Goal: Task Accomplishment & Management: Manage account settings

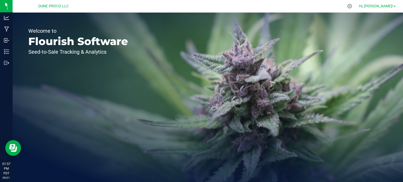
click at [394, 7] on span at bounding box center [394, 6] width 2 height 1
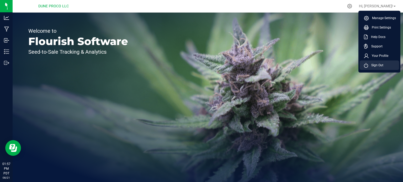
click at [380, 67] on span "Sign Out" at bounding box center [375, 65] width 15 height 5
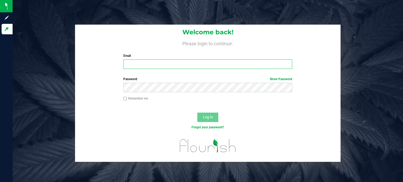
type input "[EMAIL_ADDRESS][PERSON_NAME][DOMAIN_NAME]"
click at [233, 62] on input "[EMAIL_ADDRESS][PERSON_NAME][DOMAIN_NAME]" at bounding box center [207, 64] width 169 height 9
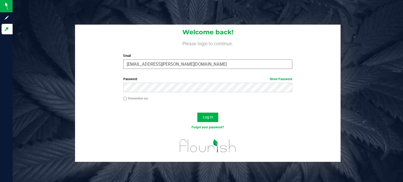
click at [184, 65] on input "[EMAIL_ADDRESS][PERSON_NAME][DOMAIN_NAME]" at bounding box center [207, 64] width 169 height 9
click at [206, 115] on span "Log In" at bounding box center [208, 117] width 10 height 4
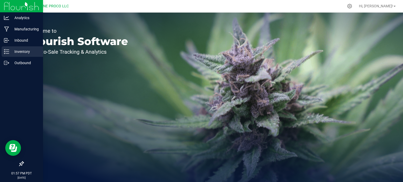
click at [8, 52] on line at bounding box center [7, 52] width 3 height 0
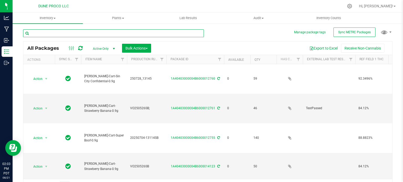
click at [56, 33] on input "text" at bounding box center [113, 33] width 181 height 8
paste input "15175"
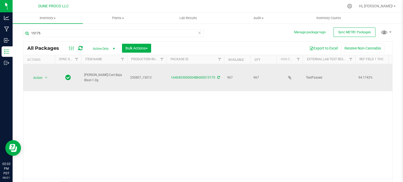
click at [95, 77] on span "HUST-Cart-Baja Blast-1.0g" at bounding box center [104, 78] width 40 height 10
click at [95, 77] on span "[PERSON_NAME]-Cart-Baja Blast-1.0g" at bounding box center [104, 78] width 40 height 10
copy tr "[PERSON_NAME]-Cart-Baja Blast-1.0g"
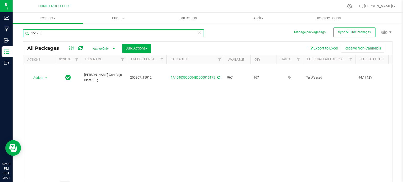
click at [50, 33] on input "15175" at bounding box center [113, 33] width 181 height 8
paste input "3157"
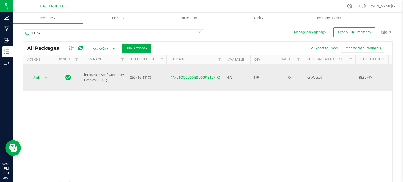
click at [92, 75] on span "[PERSON_NAME]-Cart-Fruity Pebbles OG-1.0g" at bounding box center [104, 78] width 40 height 10
copy tr "[PERSON_NAME]-Cart-Fruity Pebbles OG-1.0g"
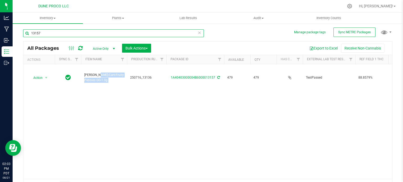
click at [44, 34] on input "13157" at bounding box center [113, 33] width 181 height 8
paste input "5170"
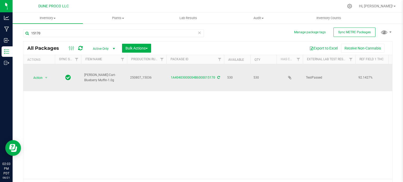
click at [94, 74] on span "[PERSON_NAME]-Cart-Blueberry Muffin-1.0g" at bounding box center [104, 78] width 40 height 10
copy tr "[PERSON_NAME]-Cart-Blueberry Muffin-1.0g"
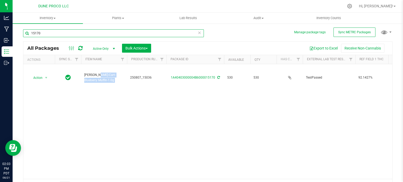
click at [49, 34] on input "15170" at bounding box center [113, 33] width 181 height 8
paste input "979"
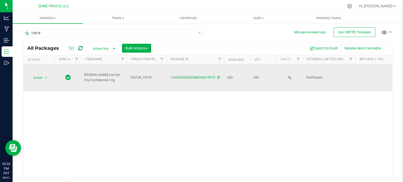
click at [93, 73] on span "[PERSON_NAME]-Cart-Sin City Confidential-1.0g" at bounding box center [104, 78] width 40 height 10
copy tr "[PERSON_NAME]-Cart-Sin City Confidential-1.0g"
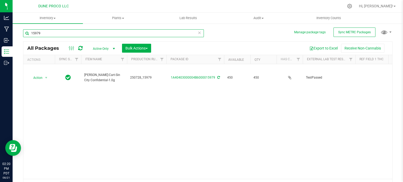
click at [50, 30] on input "15979" at bounding box center [113, 33] width 181 height 8
paste input "3417"
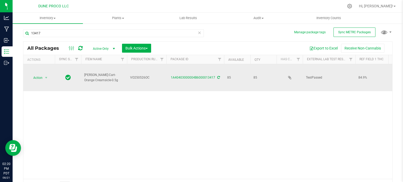
click at [97, 78] on span "[PERSON_NAME]-Cart-Orange Creamsicle-0.5g" at bounding box center [104, 78] width 40 height 10
copy tr "[PERSON_NAME]-Cart-Orange Creamsicle-0.5g"
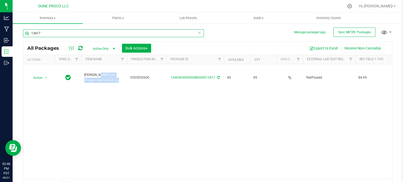
click at [70, 31] on input "13417" at bounding box center [113, 33] width 181 height 8
paste input "5175"
click at [70, 31] on input "13417" at bounding box center [113, 33] width 181 height 8
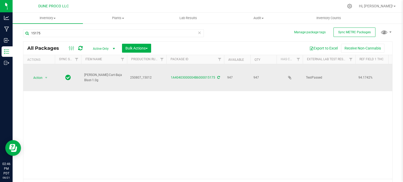
click at [93, 77] on span "[PERSON_NAME]-Cart-Baja Blast-1.0g" at bounding box center [104, 78] width 40 height 10
copy tr "[PERSON_NAME]-Cart-Baja Blast-1.0g"
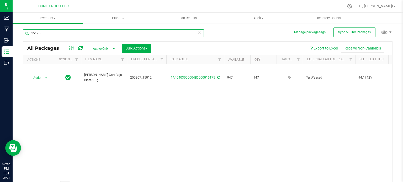
click at [58, 36] on input "15175" at bounding box center [113, 33] width 181 height 8
paste input "3157"
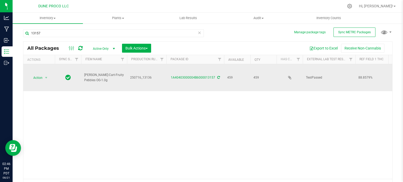
click at [102, 77] on span "[PERSON_NAME]-Cart-Fruity Pebbles OG-1.0g" at bounding box center [104, 78] width 40 height 10
copy tr "[PERSON_NAME]-Cart-Fruity Pebbles OG-1.0g"
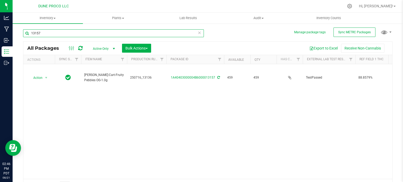
click at [57, 31] on input "13157" at bounding box center [113, 33] width 181 height 8
paste input "5170"
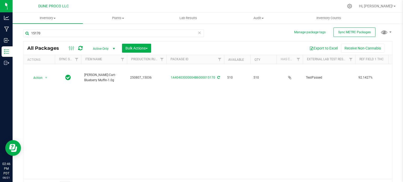
click at [93, 76] on span "[PERSON_NAME]-Cart-Blueberry Muffin-1.0g" at bounding box center [104, 78] width 40 height 10
copy tr "[PERSON_NAME]-Cart-Blueberry Muffin-1.0g"
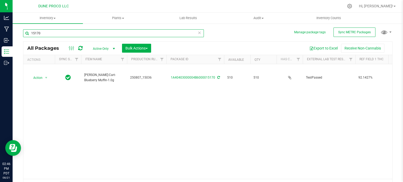
click at [49, 35] on input "15170" at bounding box center [113, 33] width 181 height 8
paste input "979"
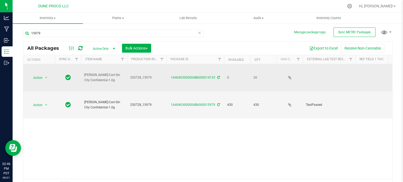
click at [99, 77] on span "[PERSON_NAME]-Cart-Sin City Confidential-1.0g" at bounding box center [104, 78] width 40 height 10
copy tr "[PERSON_NAME]-Cart-Sin City Confidential-1.0g"
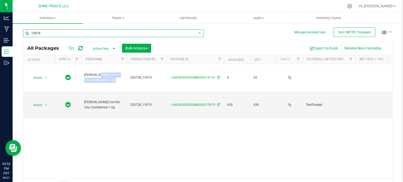
click at [42, 36] on input "15979" at bounding box center [113, 33] width 181 height 8
paste input "3417"
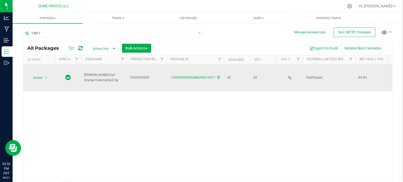
click at [99, 75] on span "[PERSON_NAME]-Cart-Orange Creamsicle-0.5g" at bounding box center [104, 78] width 40 height 10
copy tr "[PERSON_NAME]-Cart-Orange Creamsicle-0.5g"
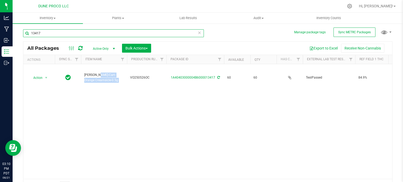
click at [43, 32] on input "13417" at bounding box center [113, 33] width 181 height 8
paste input "5175"
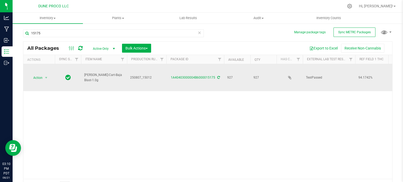
click at [98, 78] on span "[PERSON_NAME]-Cart-Baja Blast-1.0g" at bounding box center [104, 78] width 40 height 10
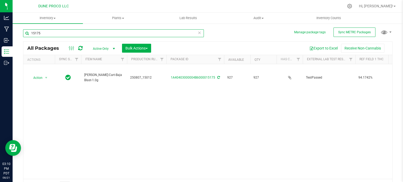
click at [38, 35] on input "15175" at bounding box center [113, 33] width 181 height 8
paste input "3157"
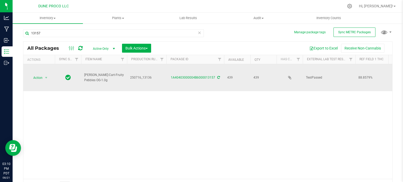
click at [97, 74] on span "[PERSON_NAME]-Cart-Fruity Pebbles OG-1.0g" at bounding box center [104, 78] width 40 height 10
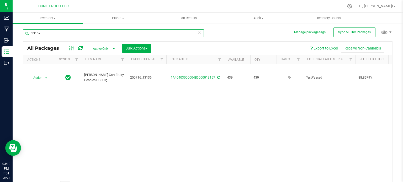
click at [47, 32] on input "13157" at bounding box center [113, 33] width 181 height 8
paste input "5170"
type input "15170"
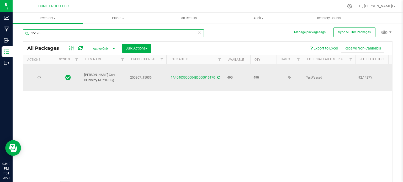
type input "[DATE]"
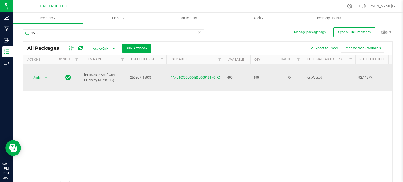
click at [95, 75] on span "[PERSON_NAME]-Cart-Blueberry Muffin-1.0g" at bounding box center [104, 78] width 40 height 10
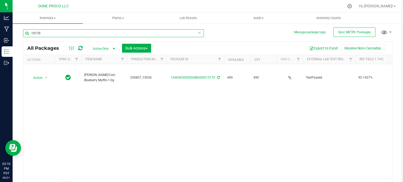
click at [44, 35] on input "15170" at bounding box center [113, 33] width 181 height 8
paste input "979"
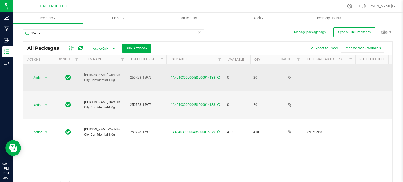
click at [92, 81] on span "[PERSON_NAME]-Cart-Sin City Confidential-1.0g" at bounding box center [104, 78] width 40 height 10
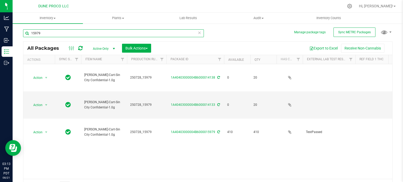
click at [41, 34] on input "15979" at bounding box center [113, 33] width 181 height 8
paste input "3387"
type input "13387"
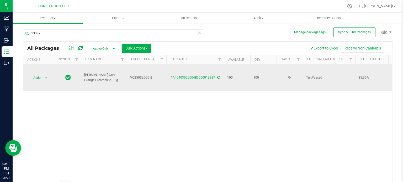
click at [91, 79] on span "[PERSON_NAME]-Cart-Orange Creamsicle-0.5g" at bounding box center [104, 78] width 40 height 10
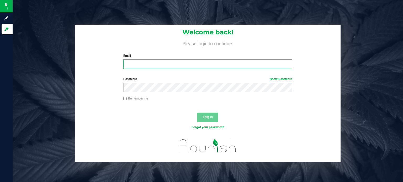
type input "max.o'donnell@cnduit.com"
click at [207, 117] on span "Log In" at bounding box center [208, 117] width 10 height 4
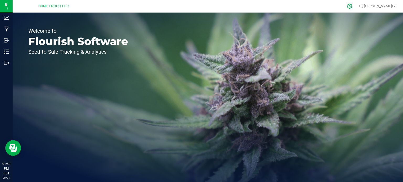
click at [352, 6] on icon at bounding box center [349, 6] width 5 height 5
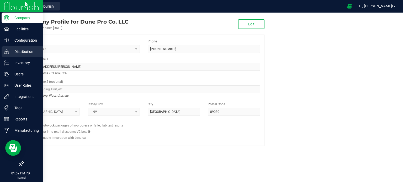
click at [21, 53] on p "Distribution" at bounding box center [24, 52] width 31 height 6
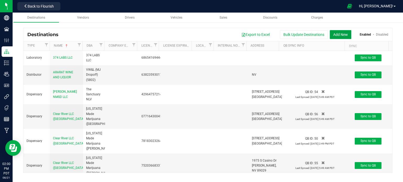
click at [339, 34] on button "Add New" at bounding box center [341, 34] width 22 height 9
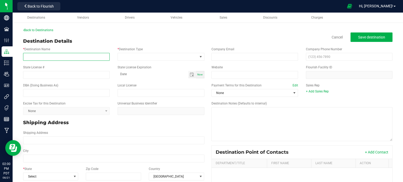
click at [76, 58] on input "* Destination Name" at bounding box center [66, 57] width 87 height 8
paste input "Essence [PERSON_NAME] LLC [PERSON_NAME]"
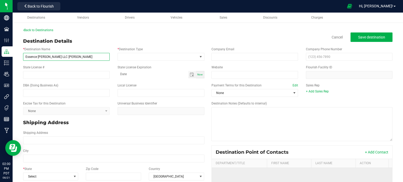
type input "Essence [PERSON_NAME] LLC [PERSON_NAME]"
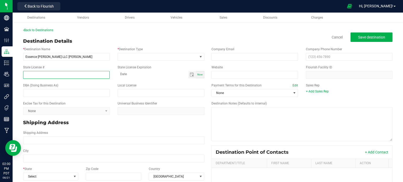
click at [75, 74] on input "State License #" at bounding box center [66, 75] width 87 height 8
paste input "19873661470522818141"
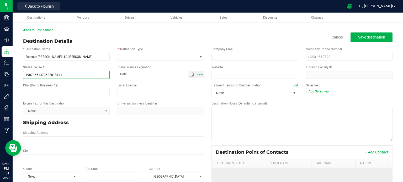
type input "19873661470522818141"
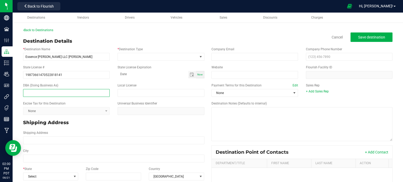
click at [40, 92] on input "text" at bounding box center [66, 93] width 87 height 8
paste input "Rise (Henderson) (8141)"
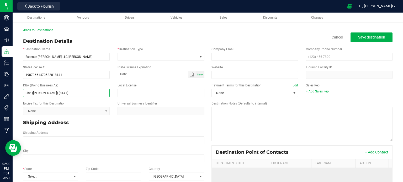
type input "Rise (Henderson) (8141)"
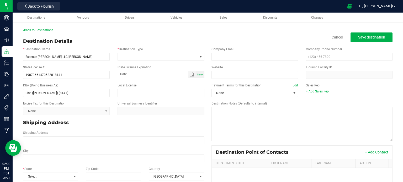
click at [109, 34] on div "Back to Destinations Destination Details Cancel Save destination * Destination …" at bounding box center [207, 138] width 369 height 221
click at [136, 61] on div "* Destination Name Essence Henderson LLC Henderson * Destination Type" at bounding box center [113, 54] width 189 height 18
click at [136, 58] on span at bounding box center [157, 56] width 79 height 7
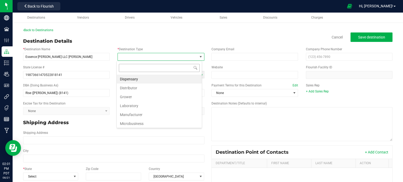
scroll to position [8, 85]
click at [136, 79] on li "Dispensary" at bounding box center [159, 79] width 85 height 9
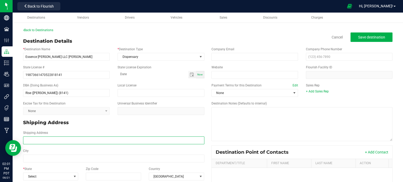
click at [79, 142] on input "Shipping Address" at bounding box center [113, 141] width 181 height 8
paste input "[STREET_ADDRESS]"
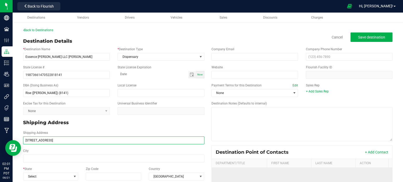
type input "[STREET_ADDRESS]"
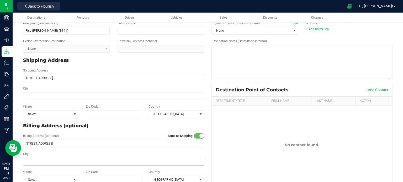
scroll to position [72, 0]
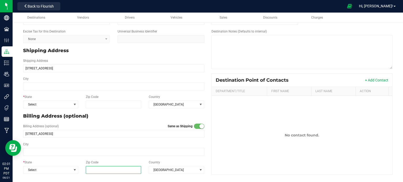
click at [100, 173] on input "Zip Code" at bounding box center [114, 170] width 56 height 8
type input "89014"
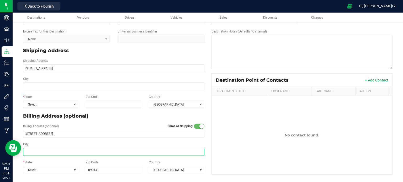
click at [49, 154] on input "City" at bounding box center [113, 152] width 181 height 8
type input "[PERSON_NAME]"
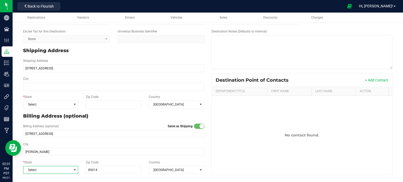
click at [53, 167] on span "Select" at bounding box center [47, 170] width 48 height 7
click at [75, 160] on div "* State NV" at bounding box center [50, 167] width 63 height 14
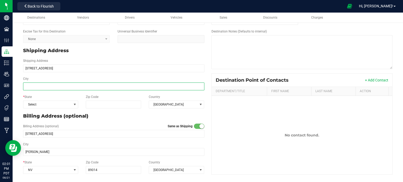
click at [47, 87] on input "City" at bounding box center [113, 87] width 181 height 8
type input "[PERSON_NAME]"
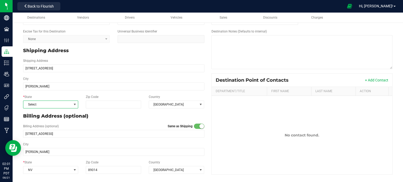
click at [55, 105] on span "Select" at bounding box center [47, 104] width 48 height 7
click at [100, 104] on input "Zip Code" at bounding box center [114, 105] width 56 height 8
type input "89014"
click at [207, 98] on div "Destination Point of Contacts + Add Contact Department/Title First Name Last Na…" at bounding box center [301, 123] width 189 height 101
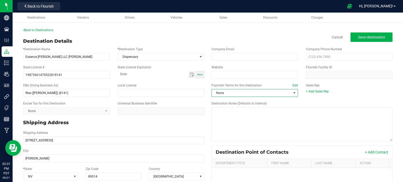
click at [218, 92] on span "None" at bounding box center [251, 92] width 79 height 7
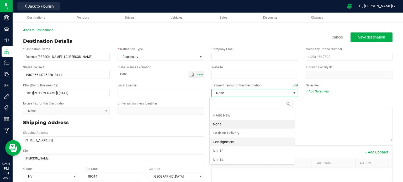
scroll to position [47, 0]
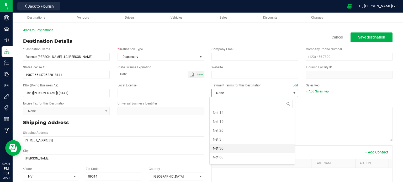
click at [224, 149] on li "Net 30" at bounding box center [252, 148] width 85 height 9
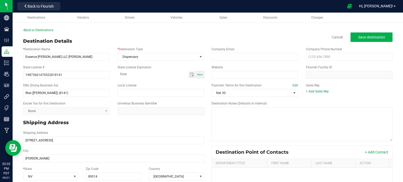
click at [106, 36] on div "Back to Destinations Destination Details Cancel Save destination * Destination …" at bounding box center [207, 138] width 369 height 221
click at [115, 38] on div "Destination Details Cancel Save destination" at bounding box center [207, 41] width 369 height 7
click at [362, 41] on button "Save destination" at bounding box center [371, 37] width 42 height 9
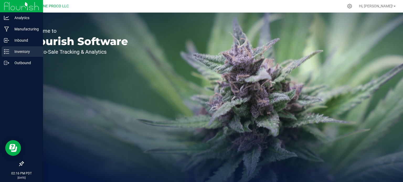
click at [6, 51] on icon at bounding box center [6, 51] width 5 height 5
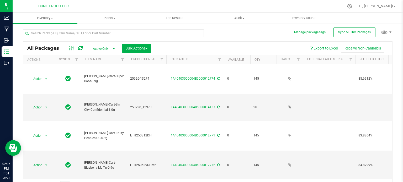
click at [399, 3] on div "Hi, [PERSON_NAME]!" at bounding box center [377, 6] width 45 height 10
click at [391, 7] on span "Hi, [PERSON_NAME]!" at bounding box center [376, 6] width 34 height 4
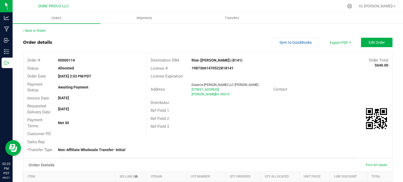
scroll to position [134, 0]
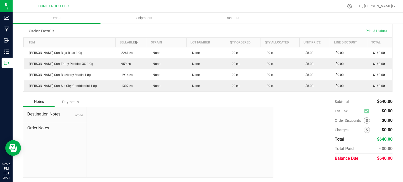
click at [378, 156] on span "$640.00" at bounding box center [384, 158] width 15 height 5
copy span "640.00"
click at [314, 122] on div "Subtotal $640.00 Est. Tax $0.00" at bounding box center [330, 130] width 123 height 66
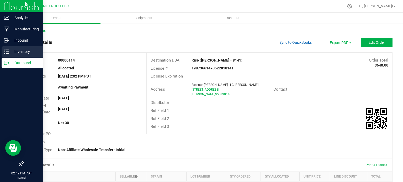
click at [3, 54] on div "Inventory" at bounding box center [22, 51] width 41 height 10
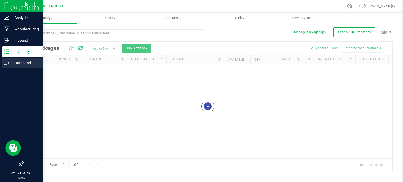
click at [18, 63] on p "Outbound" at bounding box center [24, 63] width 31 height 6
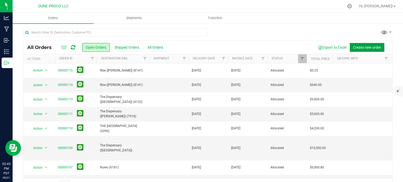
click at [359, 48] on span "Create new order" at bounding box center [367, 47] width 28 height 4
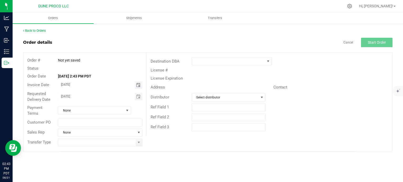
click at [136, 87] on span "Toggle calendar" at bounding box center [138, 85] width 4 height 4
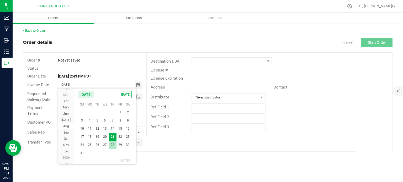
click at [112, 142] on span "28" at bounding box center [113, 145] width 8 height 8
type input "08/28/2025"
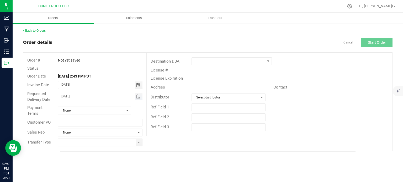
click at [136, 99] on span "Toggle calendar" at bounding box center [139, 96] width 8 height 7
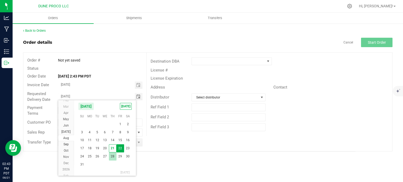
click at [113, 157] on span "28" at bounding box center [113, 157] width 8 height 8
type input "[DATE]"
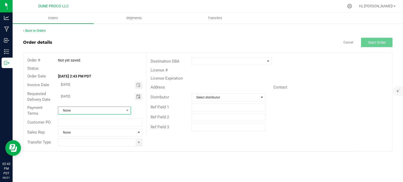
click at [117, 109] on span "None" at bounding box center [91, 110] width 66 height 7
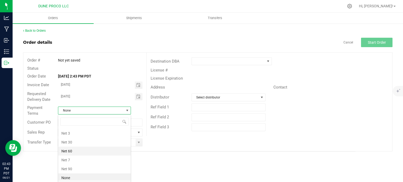
scroll to position [71, 0]
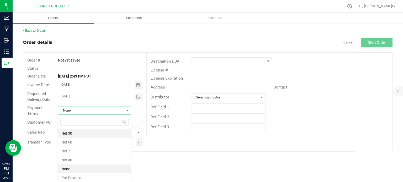
click at [85, 131] on li "Net 30" at bounding box center [94, 133] width 72 height 9
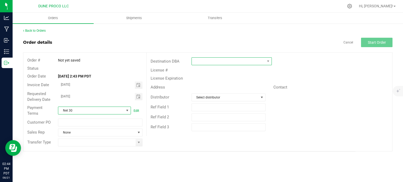
click at [249, 62] on span at bounding box center [228, 61] width 73 height 7
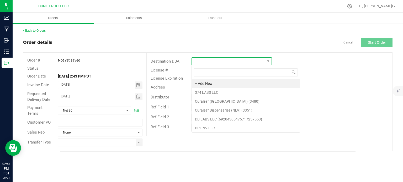
scroll to position [8, 80]
click at [155, 43] on div "Order details Cancel Start Order" at bounding box center [207, 42] width 369 height 9
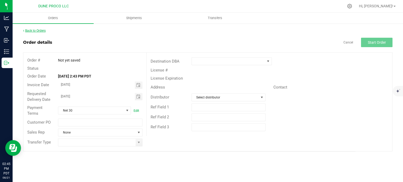
click at [32, 31] on link "Back to Orders" at bounding box center [34, 31] width 23 height 4
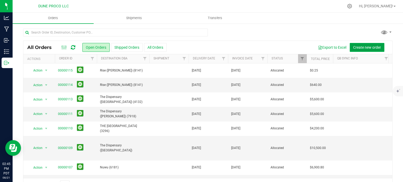
click at [359, 50] on button "Create new order" at bounding box center [367, 47] width 35 height 9
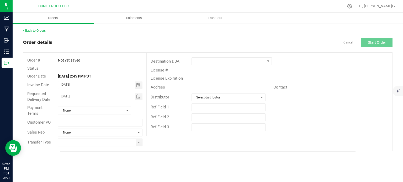
click at [219, 74] on div "License Expiration" at bounding box center [269, 78] width 245 height 8
click at [226, 61] on span at bounding box center [228, 61] width 73 height 7
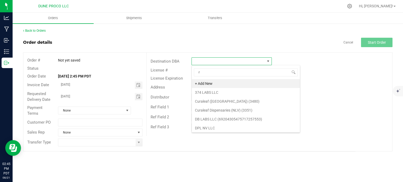
scroll to position [8, 80]
type input "rise"
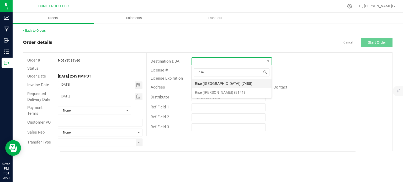
click at [221, 83] on li "Rise ([GEOGRAPHIC_DATA]) (7488)" at bounding box center [232, 83] width 80 height 9
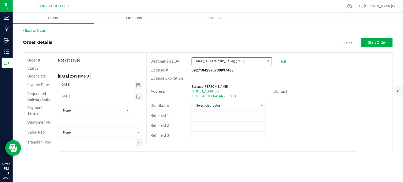
click at [141, 84] on span "Toggle calendar" at bounding box center [139, 85] width 8 height 7
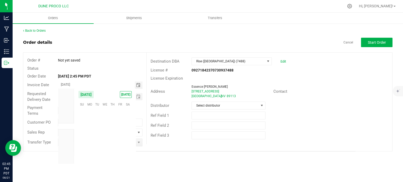
scroll to position [84997, 0]
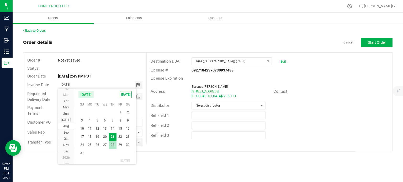
click at [113, 145] on span "28" at bounding box center [113, 145] width 8 height 8
type input "[DATE]"
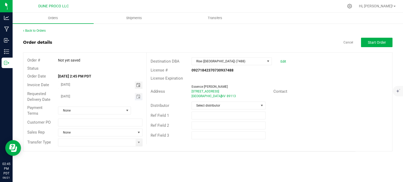
click at [136, 99] on span "Toggle calendar" at bounding box center [139, 96] width 8 height 7
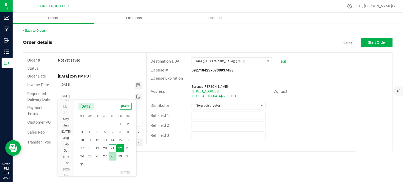
click at [112, 155] on span "28" at bounding box center [113, 157] width 8 height 8
type input "[DATE]"
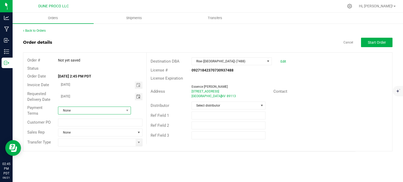
click at [111, 112] on span "None" at bounding box center [91, 110] width 66 height 7
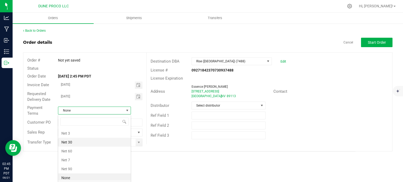
click at [80, 140] on li "Net 30" at bounding box center [94, 142] width 72 height 9
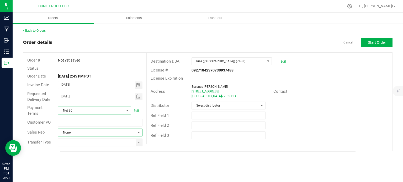
click at [137, 132] on span "NO DATA FOUND" at bounding box center [139, 133] width 4 height 4
click at [140, 144] on span at bounding box center [139, 142] width 7 height 7
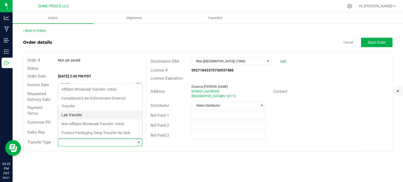
scroll to position [35, 0]
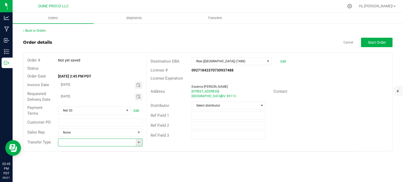
click at [134, 141] on input at bounding box center [96, 142] width 77 height 7
click at [136, 141] on span at bounding box center [139, 142] width 7 height 7
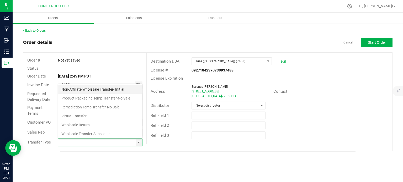
click at [92, 88] on li "Non-Affiliate Wholesale Transfer- Initial" at bounding box center [100, 89] width 84 height 9
type input "Non-Affiliate Wholesale Transfer- Initial"
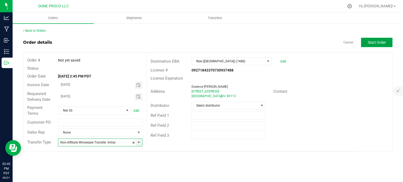
click at [370, 44] on span "Start Order" at bounding box center [377, 42] width 18 height 4
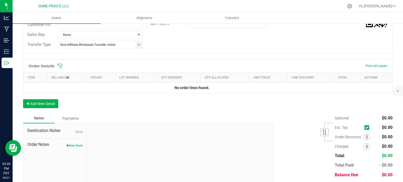
scroll to position [128, 0]
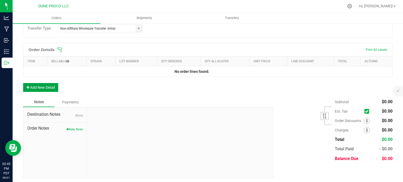
click at [41, 89] on button "Add New Detail" at bounding box center [40, 87] width 35 height 9
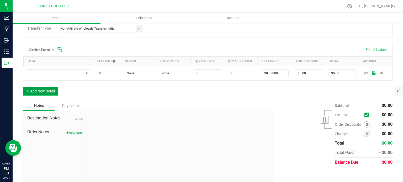
click at [41, 89] on button "Add New Detail" at bounding box center [40, 91] width 35 height 9
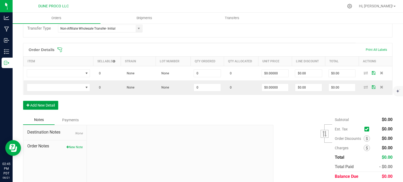
click at [41, 102] on button "Add New Detail" at bounding box center [40, 105] width 35 height 9
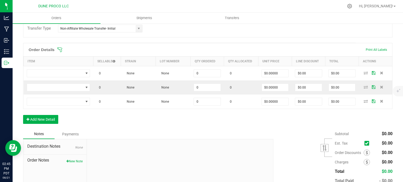
click at [44, 113] on div "Order Details Print All Labels Item Sellable Strain Lot Number Qty Ordered Qty …" at bounding box center [207, 86] width 369 height 86
click at [44, 116] on button "Add New Detail" at bounding box center [40, 119] width 35 height 9
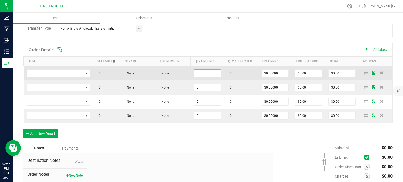
click at [196, 71] on input "0" at bounding box center [207, 73] width 27 height 7
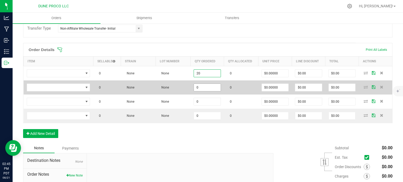
type input "20"
click at [200, 87] on input "0" at bounding box center [207, 87] width 27 height 7
paste input "2"
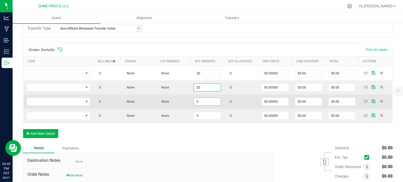
type input "20"
click at [202, 100] on input "0" at bounding box center [207, 101] width 27 height 7
paste input "2"
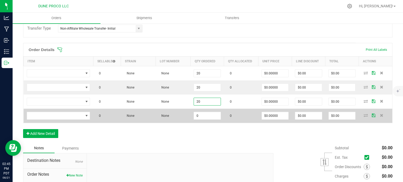
type input "20"
click at [203, 120] on td "0" at bounding box center [207, 116] width 34 height 14
click at [203, 116] on input "0" at bounding box center [207, 115] width 27 height 7
paste input "2"
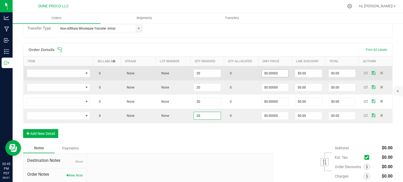
type input "20"
click at [269, 74] on input "0" at bounding box center [275, 73] width 27 height 7
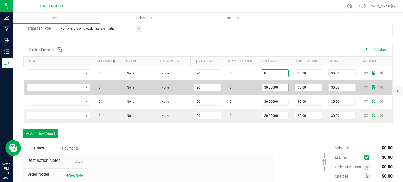
type input "$8.00000"
type input "$160.00"
click at [272, 85] on input "0" at bounding box center [275, 87] width 27 height 7
paste input "8"
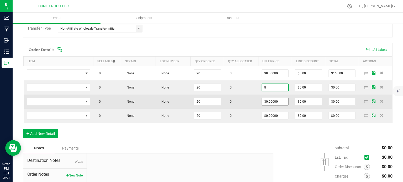
type input "$8.00000"
type input "$160.00"
click at [272, 99] on input "0" at bounding box center [275, 101] width 27 height 7
paste input "8"
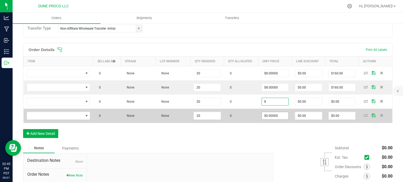
type input "$8.00000"
type input "$160.00"
click at [272, 115] on input "0" at bounding box center [275, 115] width 27 height 7
paste input "8"
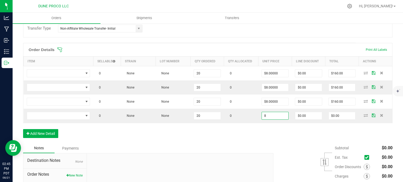
type input "$8.00000"
type input "$160.00"
click at [258, 128] on div "Order Details Print All Labels Item Sellable Strain Lot Number Qty Ordered Qty …" at bounding box center [207, 93] width 369 height 100
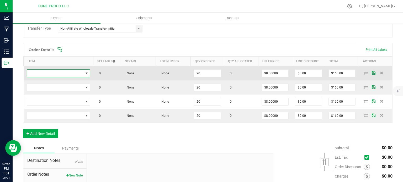
click at [76, 74] on span "NO DATA FOUND" at bounding box center [55, 73] width 56 height 7
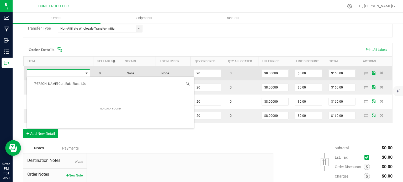
scroll to position [8, 63]
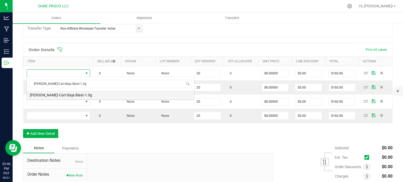
click at [76, 95] on li "[PERSON_NAME]-Cart-Baja Blast-1.0g" at bounding box center [110, 94] width 167 height 7
type input "20 ea"
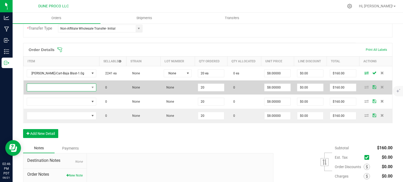
click at [76, 87] on span "NO DATA FOUND" at bounding box center [58, 87] width 62 height 7
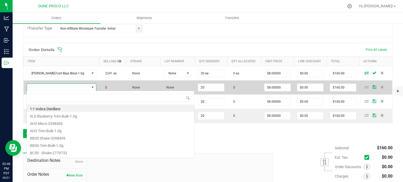
type input "[PERSON_NAME]-Cart-Fruity Pebbles OG-1.0g"
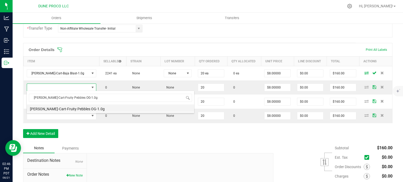
click at [74, 106] on li "[PERSON_NAME]-Cart-Fruity Pebbles OG-1.0g" at bounding box center [110, 108] width 167 height 7
type input "20 ea"
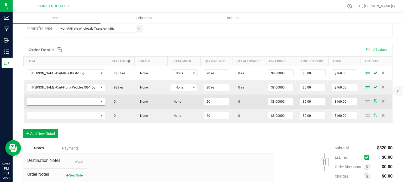
click at [74, 103] on span "NO DATA FOUND" at bounding box center [62, 101] width 71 height 7
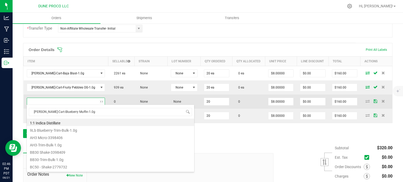
scroll to position [8, 63]
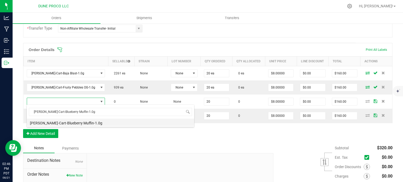
click at [74, 122] on li "[PERSON_NAME]-Cart-Blueberry Muffin-1.0g" at bounding box center [110, 122] width 167 height 7
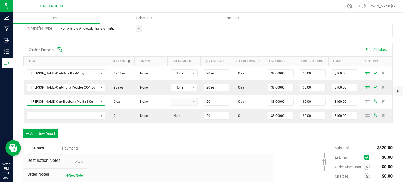
type input "20 ea"
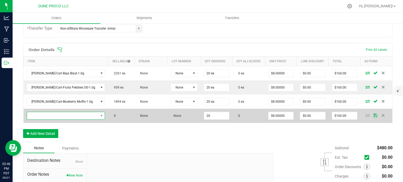
click at [73, 115] on span "NO DATA FOUND" at bounding box center [62, 115] width 71 height 7
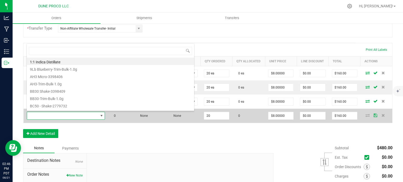
type input "[PERSON_NAME]-Cart-Sin City Confidential-1.0g"
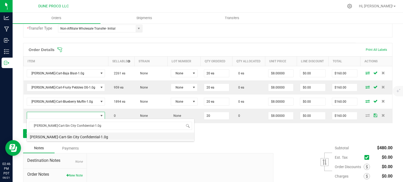
click at [69, 137] on li "[PERSON_NAME]-Cart-Sin City Confidential-1.0g" at bounding box center [110, 136] width 167 height 7
type input "20 ea"
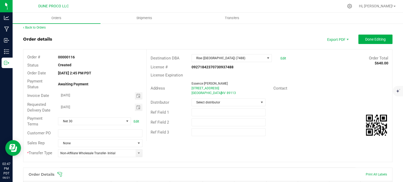
scroll to position [136, 0]
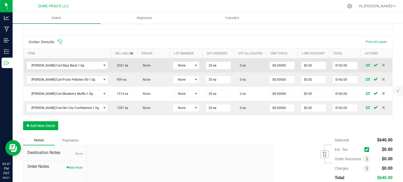
click at [366, 64] on icon at bounding box center [368, 64] width 4 height 3
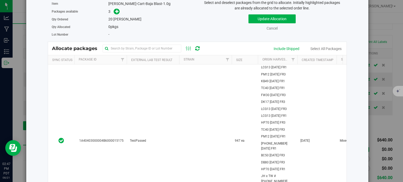
scroll to position [35, 0]
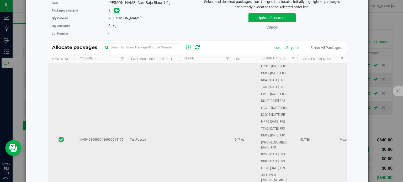
click at [102, 91] on td "1A40403000004B6000015175" at bounding box center [100, 139] width 52 height 153
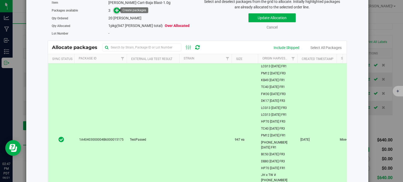
click at [116, 10] on icon at bounding box center [117, 10] width 4 height 4
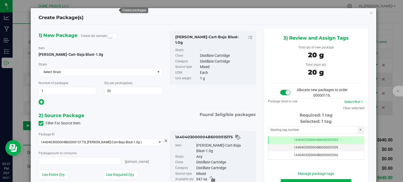
type input "20 ea"
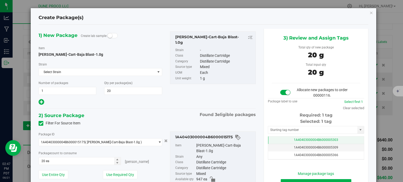
click at [275, 141] on td "1A40403000004B6000005303" at bounding box center [316, 141] width 96 height 8
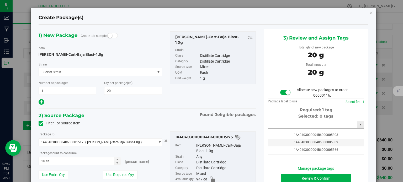
click at [275, 126] on input "text" at bounding box center [312, 124] width 89 height 7
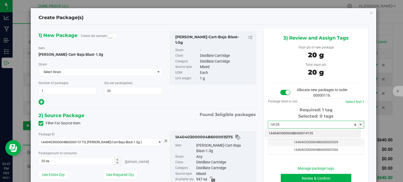
click at [281, 130] on li "1A40403000004B6000014135" at bounding box center [312, 134] width 95 height 8
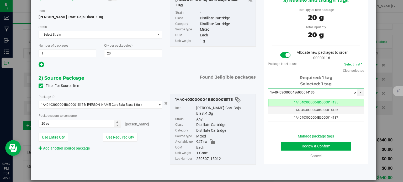
type input "1A40403000004B6000014135"
click at [282, 147] on button "Review & Confirm" at bounding box center [316, 146] width 71 height 9
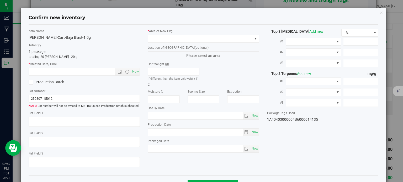
type textarea "94.1742%"
type textarea "<LOQ"
type input "941.7420"
type input "31.6820"
type input "5.1892"
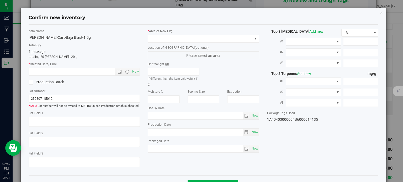
type input "3.3860"
type input "1.7100"
type input "1.7030"
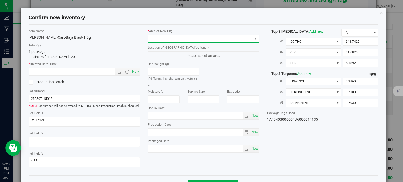
click at [214, 35] on span at bounding box center [200, 38] width 104 height 7
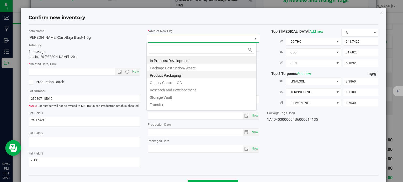
click at [175, 76] on li "Product Packaging" at bounding box center [202, 74] width 110 height 7
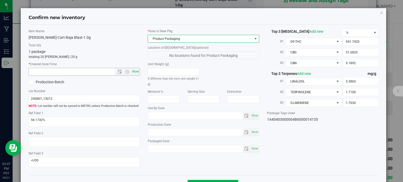
click at [136, 70] on span "Now" at bounding box center [135, 72] width 9 height 8
type input "8/21/2025 2:47 PM"
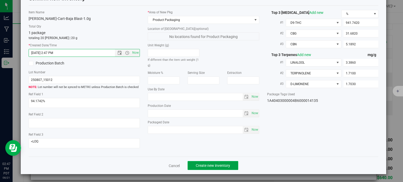
click at [206, 168] on button "Create new inventory" at bounding box center [212, 165] width 51 height 9
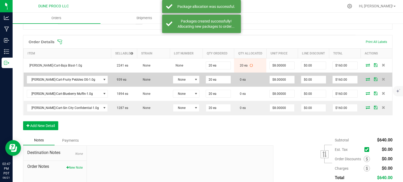
click at [366, 78] on icon at bounding box center [368, 79] width 4 height 3
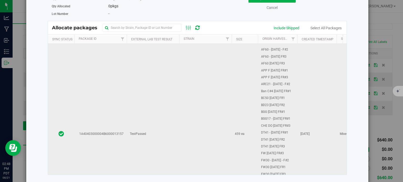
click at [85, 104] on td "1A40403000004B6000013157" at bounding box center [100, 134] width 52 height 336
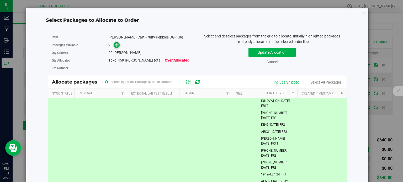
click at [116, 47] on span at bounding box center [117, 45] width 6 height 6
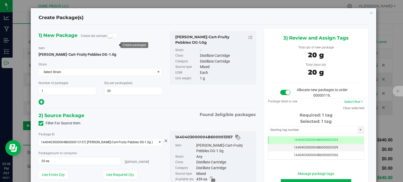
click at [40, 124] on icon at bounding box center [40, 124] width 3 height 0
click at [0, 0] on input "Filter For Source Item" at bounding box center [0, 0] width 0 height 0
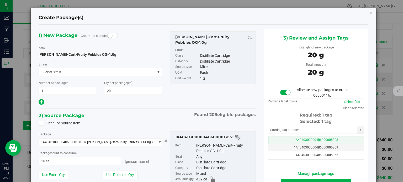
click at [285, 137] on td "1A40403000004B6000005303" at bounding box center [316, 141] width 96 height 8
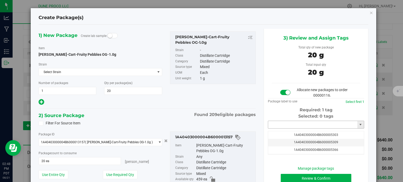
click at [284, 124] on input "text" at bounding box center [312, 124] width 89 height 7
click at [369, 13] on icon "button" at bounding box center [371, 12] width 4 height 6
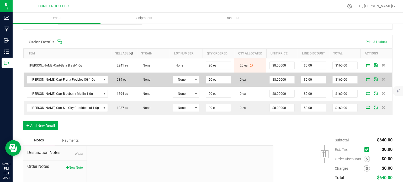
click at [366, 78] on icon at bounding box center [368, 79] width 4 height 3
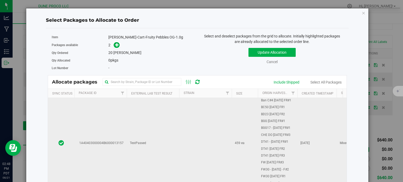
click at [117, 127] on td "1A40403000004B6000013157" at bounding box center [100, 143] width 52 height 336
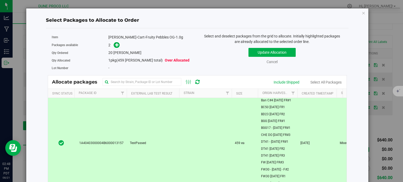
click at [115, 50] on div "Qty Ordered 20 eaches" at bounding box center [123, 53] width 142 height 8
click at [115, 46] on icon at bounding box center [117, 45] width 4 height 4
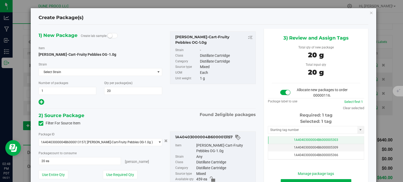
click at [282, 137] on td "1A40403000004B6000005303" at bounding box center [316, 141] width 96 height 8
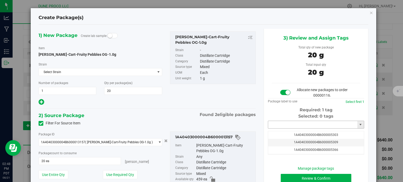
click at [284, 123] on input "text" at bounding box center [312, 124] width 89 height 7
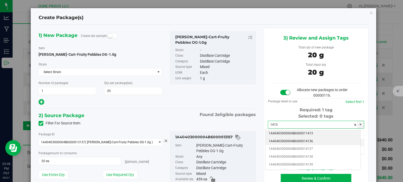
click at [291, 140] on li "1A40403000004B6000014136" at bounding box center [312, 142] width 95 height 8
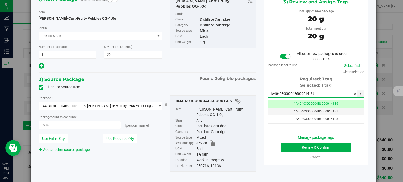
type input "1A40403000004B6000014136"
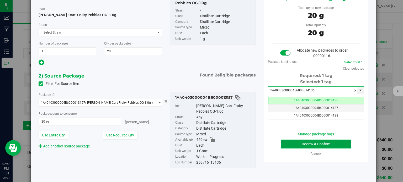
click at [288, 143] on button "Review & Confirm" at bounding box center [316, 144] width 71 height 9
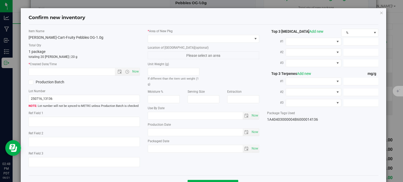
type textarea "88.8579%"
type textarea "<LOQ"
type input "888.5790"
type input "30.3270"
type input "13.2350"
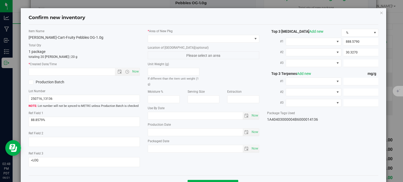
type input "20.3760"
type input "9.7220"
type input "6.3740"
type input "[DATE]"
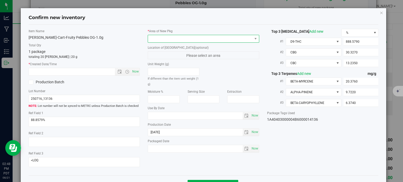
click at [230, 42] on span at bounding box center [203, 39] width 111 height 8
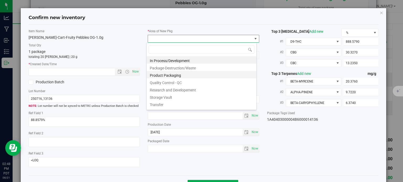
click at [178, 73] on li "Product Packaging" at bounding box center [202, 74] width 110 height 7
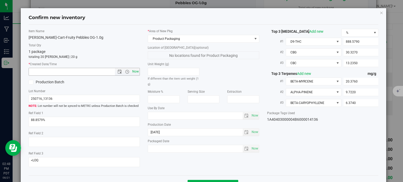
click at [136, 71] on span "Now" at bounding box center [135, 72] width 9 height 8
type input "8/21/2025 2:48 PM"
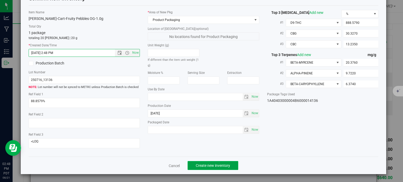
click at [212, 167] on span "Create new inventory" at bounding box center [213, 166] width 34 height 4
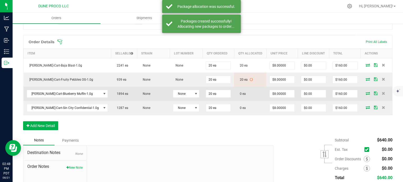
click at [366, 92] on icon at bounding box center [368, 93] width 4 height 3
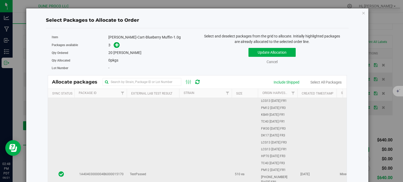
click at [120, 133] on td "1A40403000004B6000015170" at bounding box center [100, 174] width 52 height 153
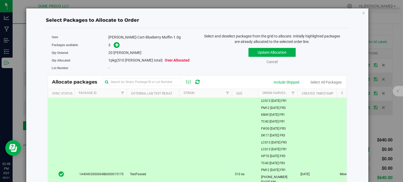
click at [116, 42] on div "Packages available 3" at bounding box center [123, 45] width 142 height 8
click at [117, 43] on icon at bounding box center [117, 45] width 4 height 4
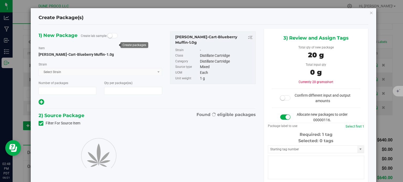
type input "1"
type input "20"
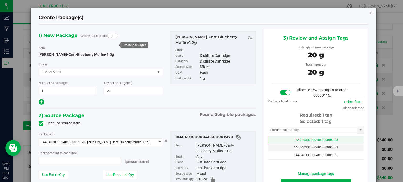
type input "20 ea"
click at [272, 140] on td "1A40403000004B6000005303" at bounding box center [316, 141] width 96 height 8
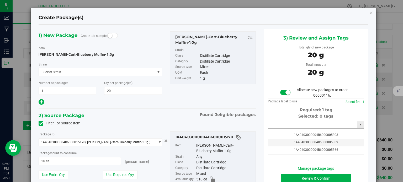
click at [274, 126] on input "text" at bounding box center [312, 124] width 89 height 7
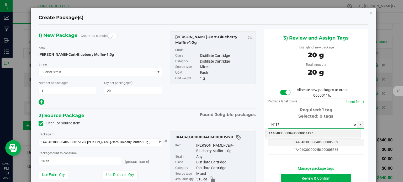
click at [283, 132] on li "1A40403000004B6000014137" at bounding box center [312, 134] width 95 height 8
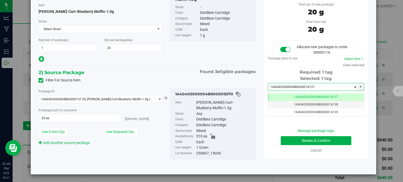
type input "1A40403000004B6000014137"
click at [73, 158] on div "Package ID 1A40403000004B6000015170 ( HUST-Cart-Blueberry Muffin-1.0g ) 1A40403…" at bounding box center [147, 123] width 225 height 79
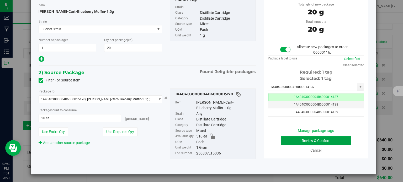
click at [283, 139] on button "Review & Confirm" at bounding box center [316, 140] width 71 height 9
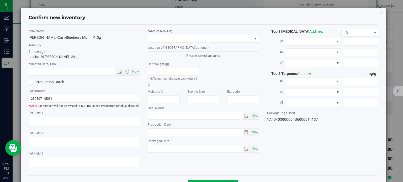
type textarea "92.1427%"
type textarea "<LOQ"
type input "921.4270"
type input "31.3240"
type input "5.2911"
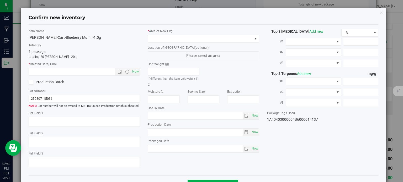
type input "11.3000"
type input "9.7980"
type input "4.7190"
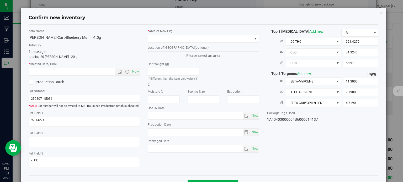
type input "[DATE]"
click at [224, 38] on span at bounding box center [200, 38] width 104 height 7
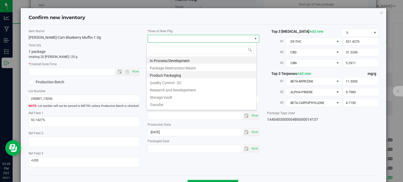
click at [169, 76] on li "Product Packaging" at bounding box center [202, 74] width 110 height 7
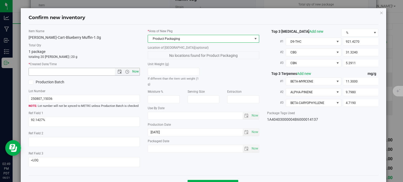
click at [138, 72] on span "Now" at bounding box center [135, 72] width 9 height 8
type input "8/21/2025 2:49 PM"
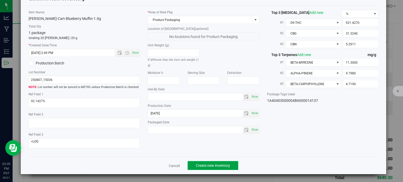
click at [203, 166] on span "Create new inventory" at bounding box center [213, 166] width 34 height 4
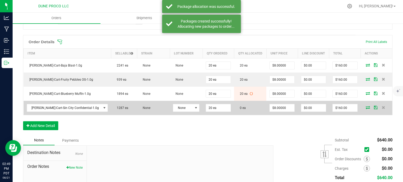
click at [366, 108] on icon at bounding box center [368, 107] width 4 height 3
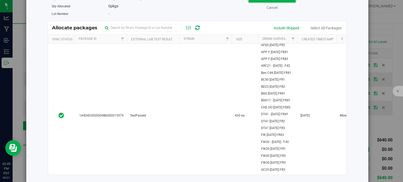
click at [86, 84] on td "1A40403000004B6000015979" at bounding box center [100, 116] width 52 height 336
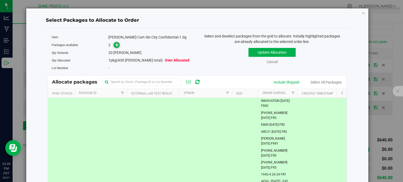
click at [115, 47] on icon at bounding box center [117, 45] width 4 height 4
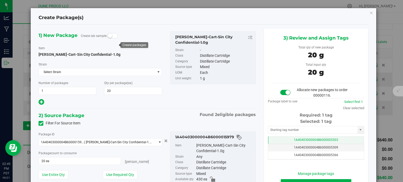
click at [276, 140] on td "1A40403000004B6000005303" at bounding box center [316, 141] width 96 height 8
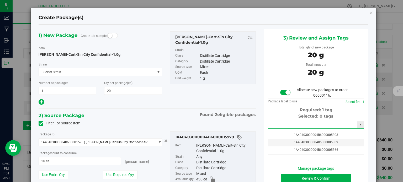
click at [280, 125] on input "text" at bounding box center [312, 124] width 89 height 7
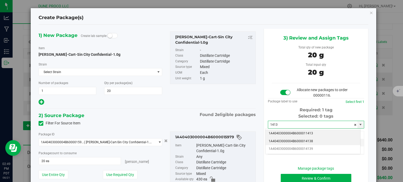
click at [297, 140] on li "1A40403000004B6000014138" at bounding box center [312, 142] width 95 height 8
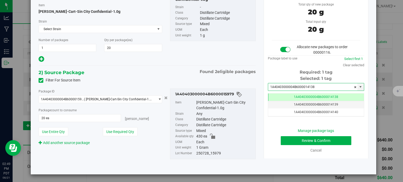
type input "1A40403000004B6000014138"
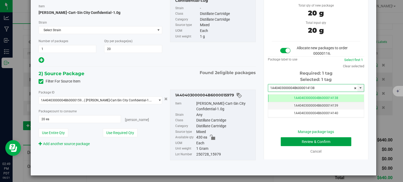
click at [285, 143] on button "Review & Confirm" at bounding box center [316, 141] width 71 height 9
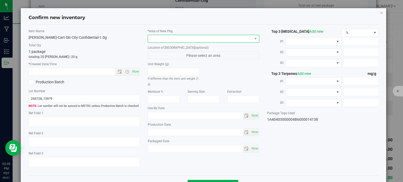
click at [213, 41] on span at bounding box center [200, 38] width 104 height 7
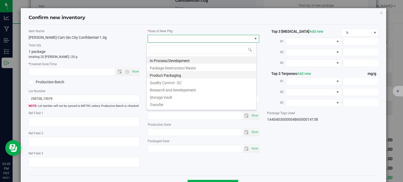
click at [169, 74] on li "Product Packaging" at bounding box center [202, 74] width 110 height 7
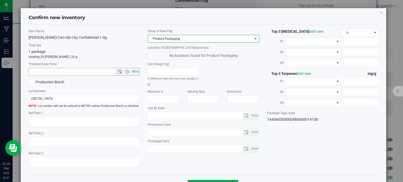
click at [133, 69] on span "Now" at bounding box center [135, 72] width 9 height 8
type input "8/21/2025 2:49 PM"
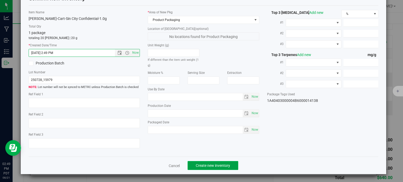
click at [196, 162] on button "Create new inventory" at bounding box center [212, 165] width 51 height 9
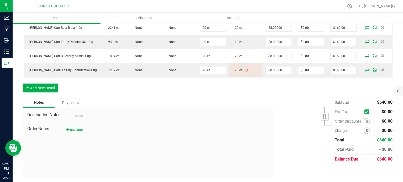
click at [378, 157] on span "$640.00" at bounding box center [384, 159] width 15 height 5
copy span "640.00"
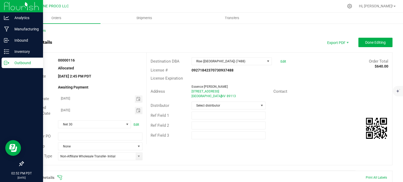
click at [19, 60] on p "Outbound" at bounding box center [24, 63] width 31 height 6
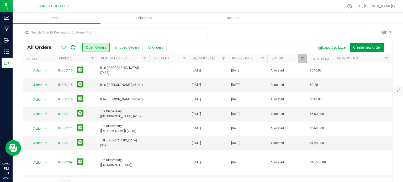
click at [359, 47] on span "Create new order" at bounding box center [367, 47] width 28 height 4
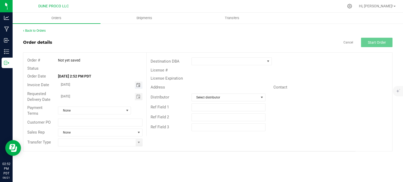
click at [138, 86] on span "Toggle calendar" at bounding box center [138, 85] width 4 height 4
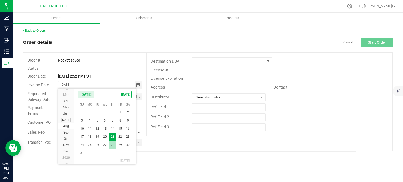
click at [113, 146] on span "28" at bounding box center [113, 145] width 8 height 8
type input "[DATE]"
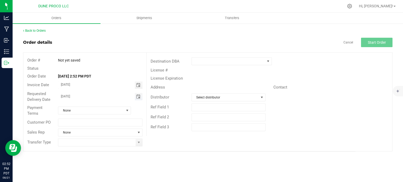
click at [139, 95] on span "Toggle calendar" at bounding box center [138, 97] width 4 height 4
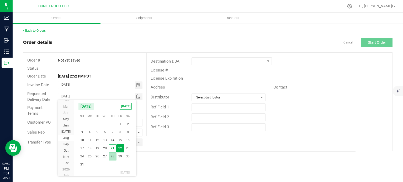
click at [112, 155] on span "28" at bounding box center [113, 157] width 8 height 8
type input "[DATE]"
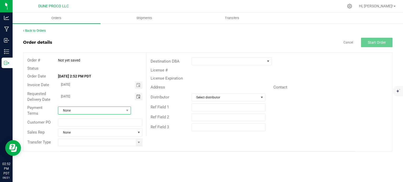
click at [124, 110] on span at bounding box center [127, 110] width 7 height 7
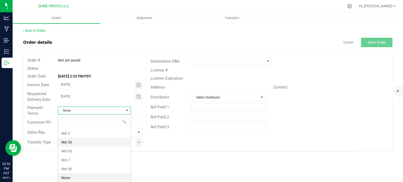
click at [89, 139] on li "Net 30" at bounding box center [94, 142] width 72 height 9
click at [142, 141] on span at bounding box center [139, 142] width 7 height 7
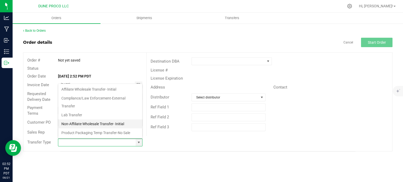
scroll to position [35, 0]
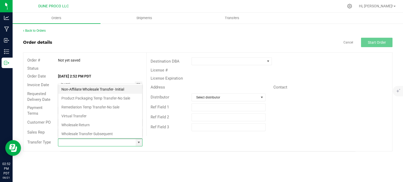
click at [100, 87] on li "Non-Affiliate Wholesale Transfer- Initial" at bounding box center [100, 89] width 84 height 9
type input "Non-Affiliate Wholesale Transfer- Initial"
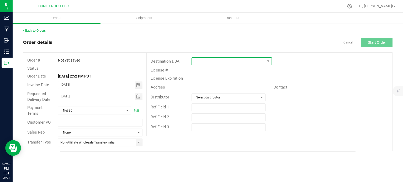
click at [268, 61] on span at bounding box center [268, 61] width 4 height 4
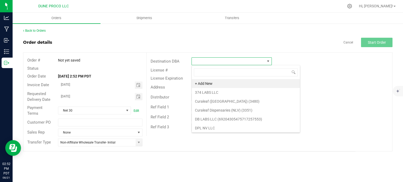
scroll to position [8, 80]
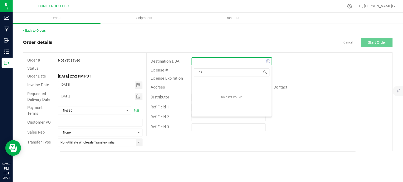
type input "rise"
click at [219, 82] on li "Rise ([GEOGRAPHIC_DATA]) (7488)" at bounding box center [232, 83] width 80 height 9
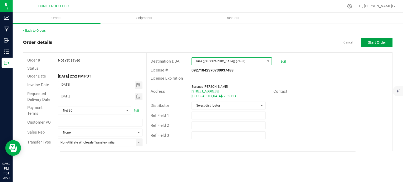
click at [370, 44] on span "Start Order" at bounding box center [377, 42] width 18 height 4
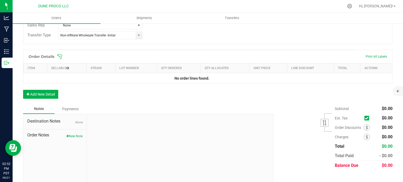
scroll to position [125, 0]
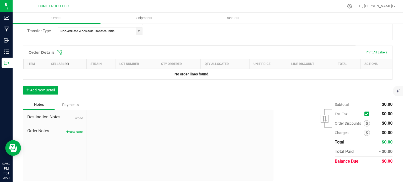
click at [46, 95] on div "Order Details Print All Labels Item Sellable Strain Lot Number Qty Ordered Qty …" at bounding box center [207, 73] width 369 height 54
click at [46, 86] on button "Add New Detail" at bounding box center [40, 90] width 35 height 9
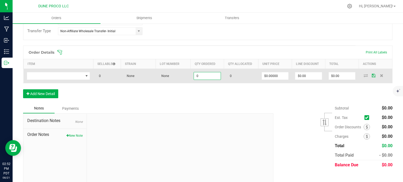
click at [199, 77] on input "0" at bounding box center [207, 75] width 27 height 7
type input "25"
click at [273, 72] on input "0" at bounding box center [275, 75] width 27 height 7
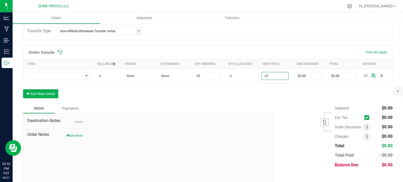
type input "$0.01000"
type input "$0.25"
click at [202, 97] on div "Order Details Print All Labels Item Sellable Strain Lot Number Qty Ordered Qty …" at bounding box center [207, 75] width 369 height 58
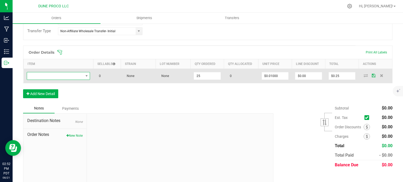
click at [70, 76] on span "NO DATA FOUND" at bounding box center [55, 75] width 56 height 7
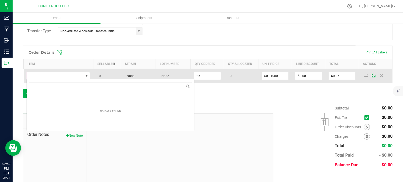
type input "[PERSON_NAME]-Cart-Orange Creamsicle-0.5g"
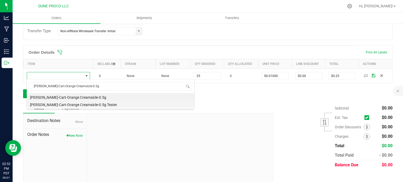
click at [75, 105] on li "[PERSON_NAME]-Cart-Orange Creamsicle-0.5g Tester" at bounding box center [110, 103] width 167 height 7
type input "25 ea"
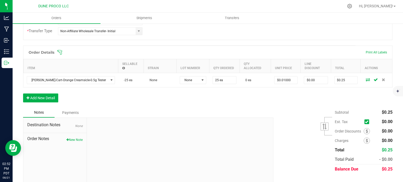
click at [122, 95] on div "Order Details Print All Labels Item Sellable Strain Lot Number Qty Ordered Qty …" at bounding box center [207, 77] width 369 height 62
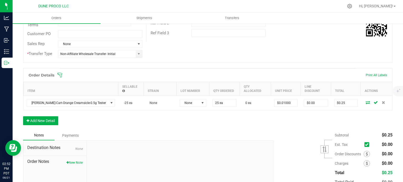
scroll to position [93, 0]
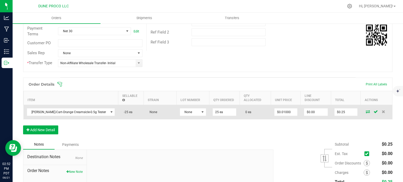
click at [366, 110] on icon at bounding box center [368, 111] width 4 height 3
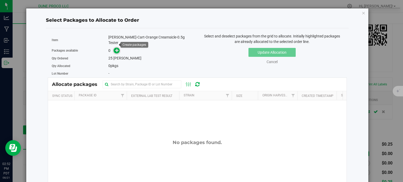
click at [117, 49] on icon at bounding box center [117, 51] width 4 height 4
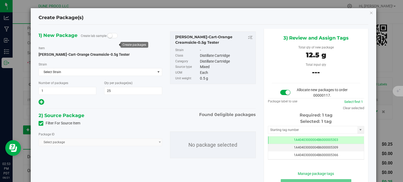
click at [39, 124] on icon at bounding box center [40, 124] width 3 height 0
click at [0, 0] on input "Filter For Source Item" at bounding box center [0, 0] width 0 height 0
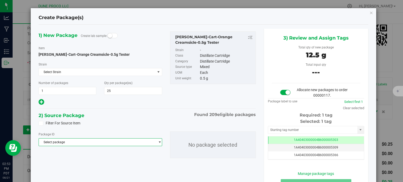
click at [61, 143] on span "Select package" at bounding box center [97, 142] width 116 height 7
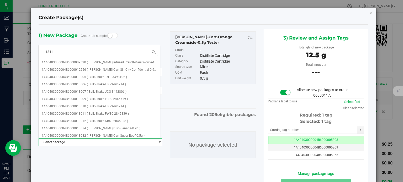
type input "13417"
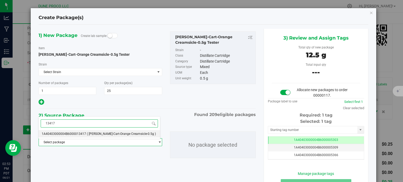
click at [82, 135] on span "1A40403000004B6000013417" at bounding box center [64, 134] width 44 height 4
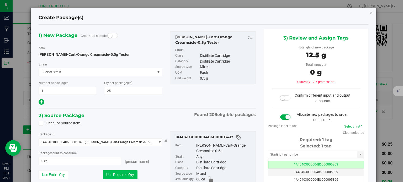
click at [127, 172] on button "Use Required Qty" at bounding box center [120, 174] width 35 height 9
type input "25 ea"
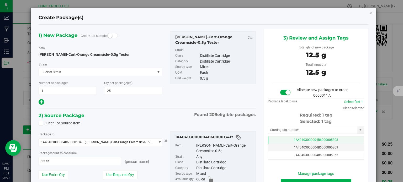
click at [271, 137] on td "1A40403000004B6000005303" at bounding box center [316, 141] width 96 height 8
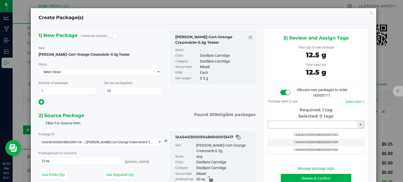
click at [275, 127] on input "text" at bounding box center [312, 124] width 89 height 7
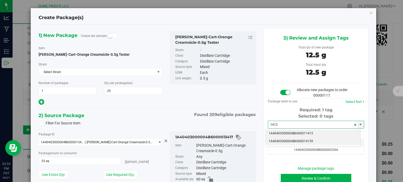
click at [282, 140] on li "1A40403000004B6000014139" at bounding box center [312, 142] width 95 height 8
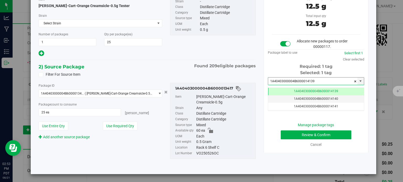
type input "1A40403000004B6000014139"
click at [299, 132] on button "Review & Confirm" at bounding box center [316, 135] width 71 height 9
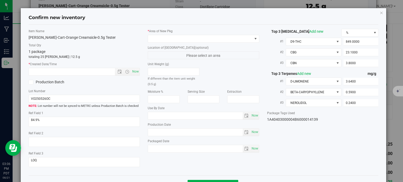
type input "[DATE]"
click at [195, 46] on span "(optional)" at bounding box center [202, 48] width 14 height 4
click at [183, 40] on span at bounding box center [200, 38] width 104 height 7
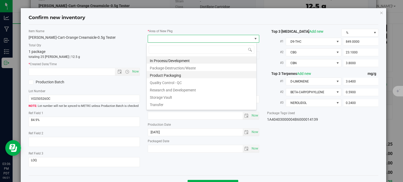
scroll to position [8, 110]
click at [169, 76] on li "Product Packaging" at bounding box center [202, 74] width 110 height 7
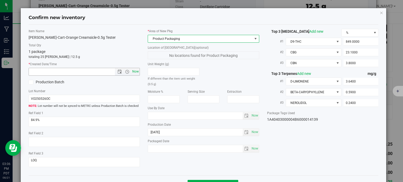
click at [135, 72] on span "Now" at bounding box center [135, 72] width 9 height 8
type input "8/21/2025 3:06 PM"
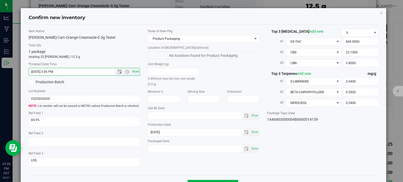
scroll to position [19, 0]
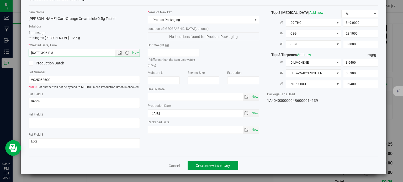
click at [219, 167] on span "Create new inventory" at bounding box center [213, 166] width 34 height 4
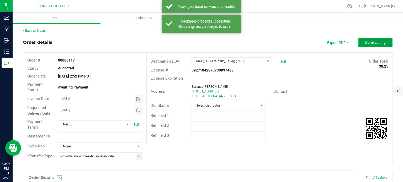
click at [367, 41] on span "Done Editing" at bounding box center [375, 42] width 20 height 4
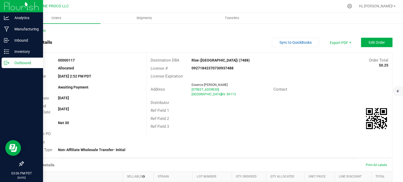
click at [13, 60] on div "Outbound" at bounding box center [22, 63] width 41 height 10
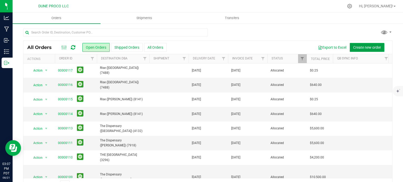
click at [365, 46] on span "Create new order" at bounding box center [367, 47] width 28 height 4
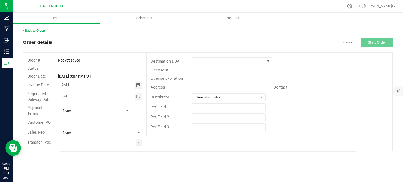
click at [136, 86] on span "Toggle calendar" at bounding box center [138, 85] width 4 height 4
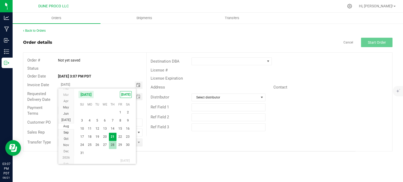
click at [111, 144] on span "28" at bounding box center [113, 145] width 8 height 8
type input "[DATE]"
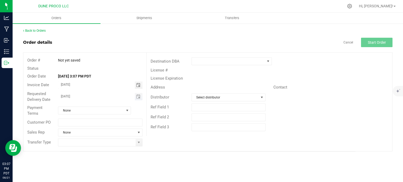
click at [138, 99] on span "Toggle calendar" at bounding box center [139, 96] width 8 height 7
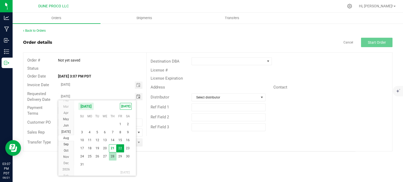
click at [113, 153] on span "28" at bounding box center [113, 157] width 8 height 8
type input "[DATE]"
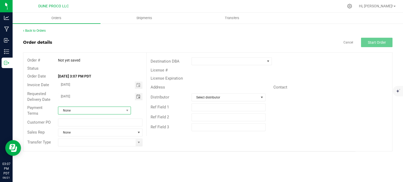
click at [120, 111] on span "None" at bounding box center [91, 110] width 66 height 7
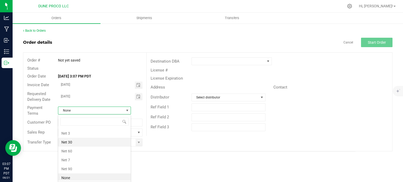
click at [91, 138] on li "Net 30" at bounding box center [94, 142] width 72 height 9
click at [139, 142] on span at bounding box center [139, 143] width 4 height 4
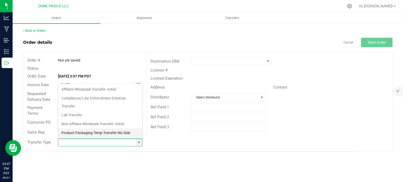
scroll to position [35, 0]
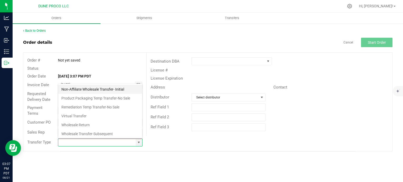
click at [91, 90] on li "Non-Affiliate Wholesale Transfer- Initial" at bounding box center [100, 89] width 84 height 9
type input "Non-Affiliate Wholesale Transfer- Initial"
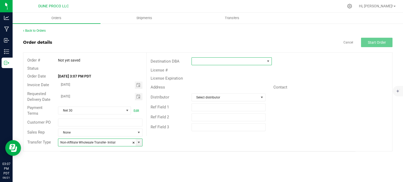
click at [267, 60] on span at bounding box center [268, 61] width 4 height 4
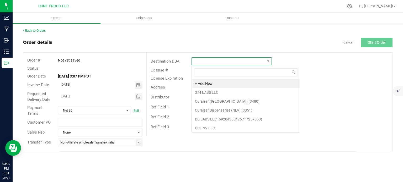
scroll to position [8, 80]
click at [282, 50] on outbound-order-header "Order details Cancel Start Order Order # Not yet saved Status Order Date Aug 21…" at bounding box center [207, 95] width 369 height 114
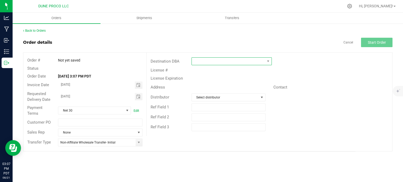
click at [269, 58] on span at bounding box center [268, 61] width 7 height 7
type input "rise"
click at [268, 61] on span at bounding box center [268, 61] width 4 height 4
type input "n"
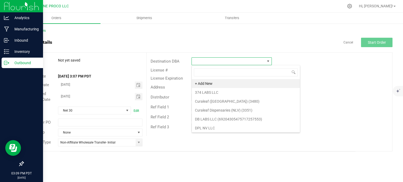
click at [10, 65] on p "Outbound" at bounding box center [24, 63] width 31 height 6
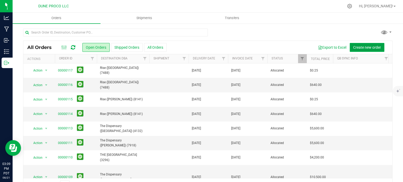
click at [360, 48] on span "Create new order" at bounding box center [367, 47] width 28 height 4
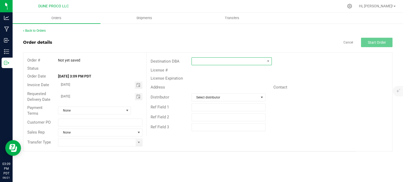
click at [211, 62] on span at bounding box center [228, 61] width 73 height 7
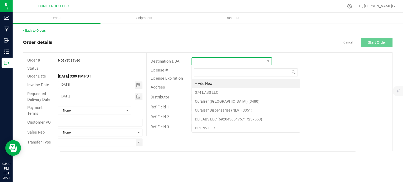
scroll to position [8, 80]
type input "nell"
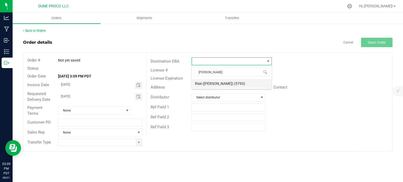
click at [209, 83] on li "Rise ([PERSON_NAME]) (5793)" at bounding box center [232, 83] width 80 height 9
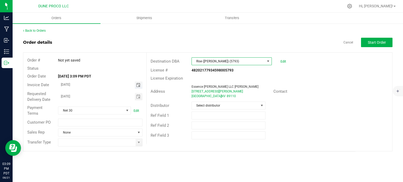
click at [140, 83] on span "Toggle calendar" at bounding box center [138, 85] width 4 height 4
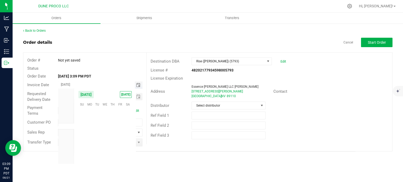
scroll to position [84997, 0]
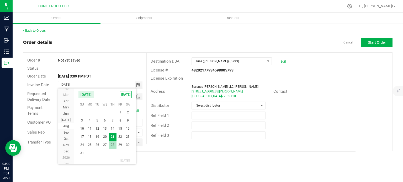
click at [113, 143] on span "28" at bounding box center [113, 145] width 8 height 8
type input "[DATE]"
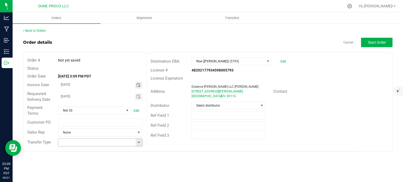
click at [137, 142] on span at bounding box center [139, 143] width 4 height 4
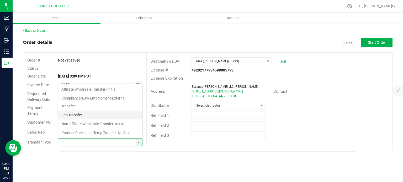
scroll to position [35, 0]
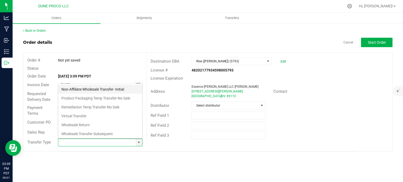
click at [83, 91] on li "Non-Affiliate Wholesale Transfer- Initial" at bounding box center [100, 89] width 84 height 9
type input "Non-Affiliate Wholesale Transfer- Initial"
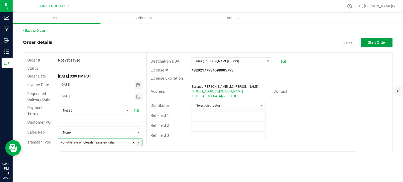
click at [374, 43] on span "Start Order" at bounding box center [377, 42] width 18 height 4
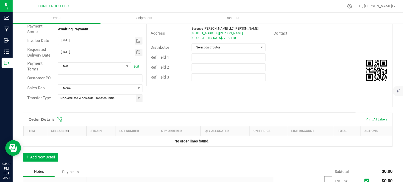
scroll to position [128, 0]
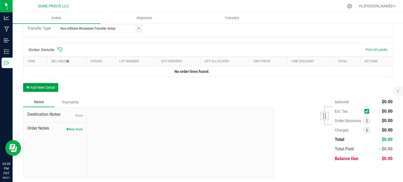
click at [46, 88] on button "Add New Detail" at bounding box center [40, 87] width 35 height 9
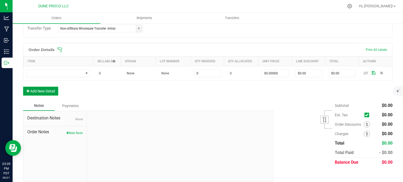
click at [46, 91] on button "Add New Detail" at bounding box center [40, 91] width 35 height 9
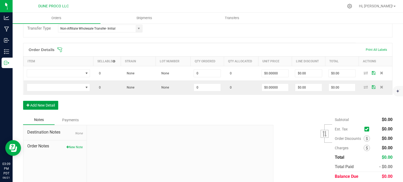
click at [48, 102] on button "Add New Detail" at bounding box center [40, 105] width 35 height 9
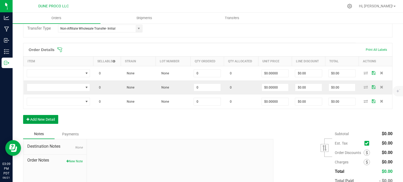
click at [50, 117] on button "Add New Detail" at bounding box center [40, 119] width 35 height 9
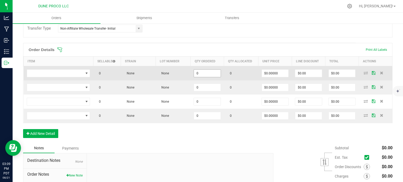
click at [216, 72] on input "0" at bounding box center [207, 73] width 27 height 7
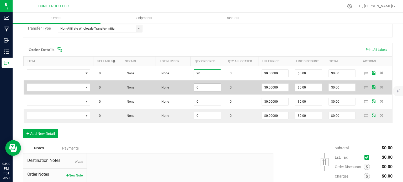
type input "20"
click at [208, 85] on input "0" at bounding box center [207, 87] width 27 height 7
paste input "2"
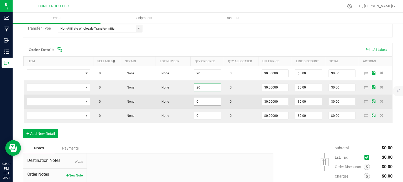
type input "20"
click at [205, 99] on input "0" at bounding box center [207, 101] width 27 height 7
paste input "2"
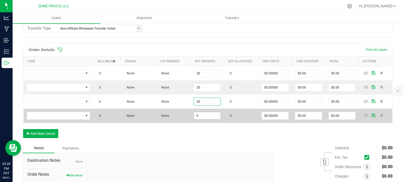
type input "20"
click at [202, 113] on input "0" at bounding box center [207, 115] width 27 height 7
paste input "2"
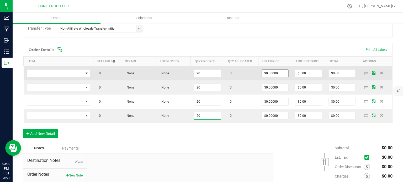
type input "20"
click at [268, 71] on input "0" at bounding box center [275, 73] width 27 height 7
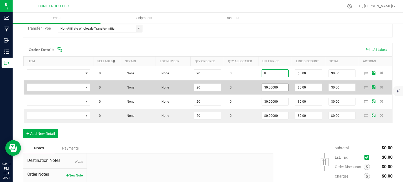
type input "$8.00000"
type input "$160.00"
click at [269, 88] on input "0" at bounding box center [275, 87] width 27 height 7
paste input "8"
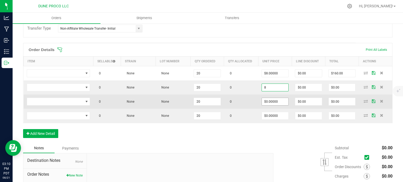
type input "$8.00000"
type input "$160.00"
click at [270, 98] on input "0" at bounding box center [275, 101] width 27 height 7
paste input "8"
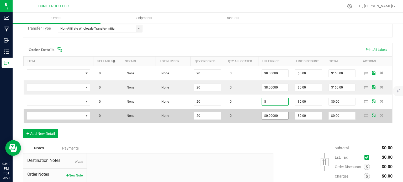
type input "$8.00000"
type input "$160.00"
click at [269, 117] on input "0" at bounding box center [275, 115] width 27 height 7
paste input "8"
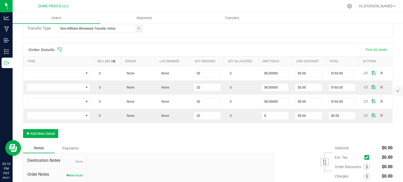
type input "$8.00000"
type input "$160.00"
click at [237, 135] on div "Order Details Print All Labels Item Sellable Strain Lot Number Qty Ordered Qty …" at bounding box center [207, 93] width 369 height 100
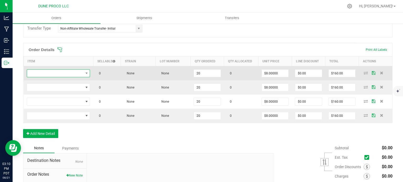
click at [77, 74] on span "NO DATA FOUND" at bounding box center [55, 73] width 56 height 7
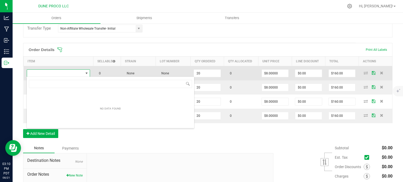
type input "[PERSON_NAME]-Cart-Baja Blast-1.0g"
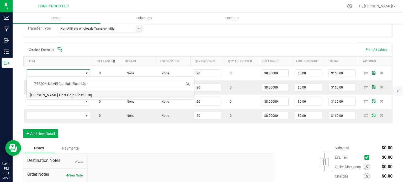
click at [74, 92] on li "[PERSON_NAME]-Cart-Baja Blast-1.0g" at bounding box center [110, 94] width 167 height 7
type input "20 ea"
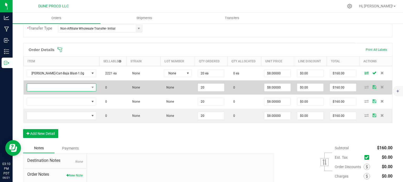
click at [73, 85] on span "NO DATA FOUND" at bounding box center [58, 87] width 62 height 7
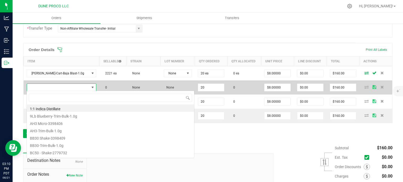
type input "[PERSON_NAME]-Cart-Fruity Pebbles OG-1.0g"
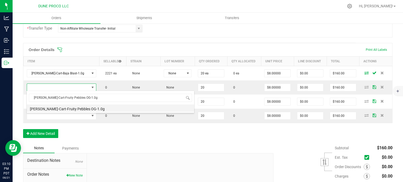
click at [73, 110] on li "[PERSON_NAME]-Cart-Fruity Pebbles OG-1.0g" at bounding box center [110, 108] width 167 height 7
type input "20 ea"
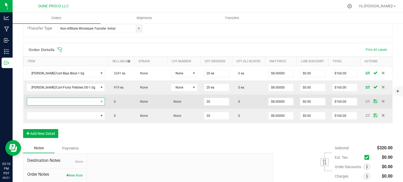
click at [77, 99] on span "NO DATA FOUND" at bounding box center [62, 101] width 71 height 7
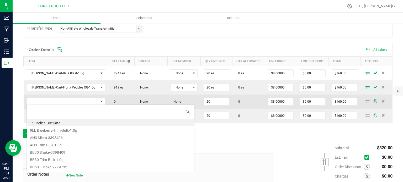
type input "[PERSON_NAME]-Cart-Blueberry Muffin-1.0g"
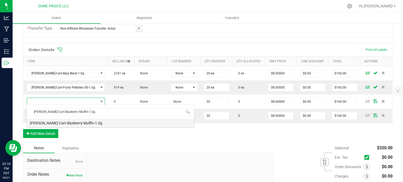
click at [76, 122] on li "[PERSON_NAME]-Cart-Blueberry Muffin-1.0g" at bounding box center [110, 122] width 167 height 7
type input "20 ea"
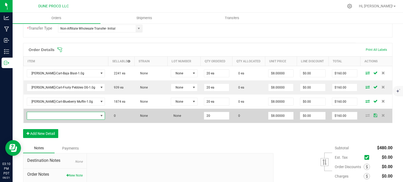
click at [71, 116] on span "NO DATA FOUND" at bounding box center [62, 115] width 71 height 7
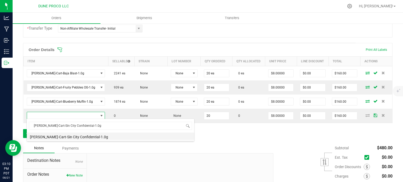
click at [75, 135] on li "[PERSON_NAME]-Cart-Sin City Confidential-1.0g" at bounding box center [110, 136] width 167 height 7
type input "20 ea"
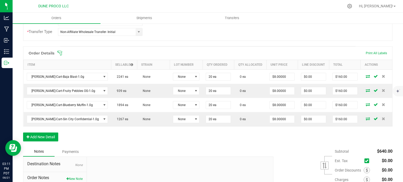
scroll to position [125, 0]
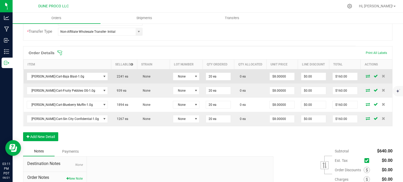
click at [366, 75] on icon at bounding box center [368, 75] width 4 height 3
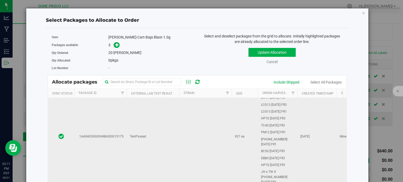
scroll to position [38, 0]
click at [119, 114] on td "1A40403000004B6000015175" at bounding box center [100, 136] width 52 height 153
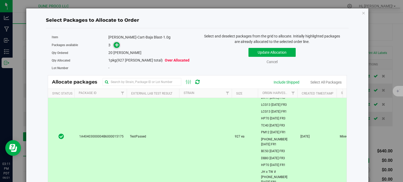
click at [114, 47] on span at bounding box center [117, 45] width 6 height 6
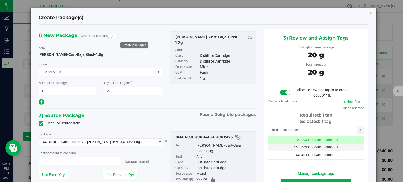
type input "20 ea"
click at [272, 140] on td "1A40403000004B6000005303" at bounding box center [316, 141] width 96 height 8
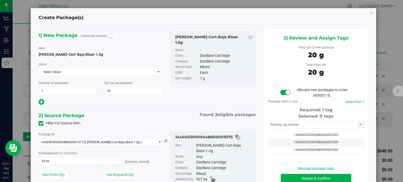
click at [278, 119] on div "Selected: 0 tags" at bounding box center [316, 116] width 96 height 6
click at [278, 126] on input "text" at bounding box center [312, 124] width 89 height 7
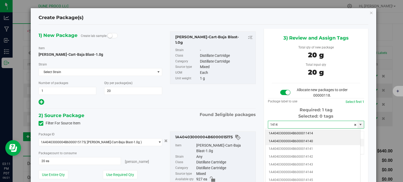
click at [286, 140] on li "1A40403000004B6000014140" at bounding box center [312, 142] width 95 height 8
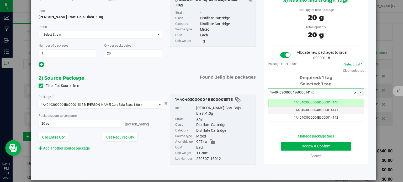
type input "1A40403000004B6000014140"
click at [289, 143] on button "Review & Confirm" at bounding box center [316, 146] width 71 height 9
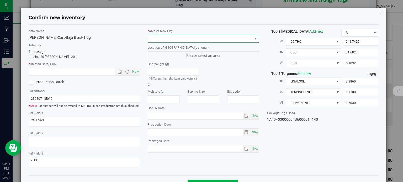
click at [202, 35] on span at bounding box center [200, 38] width 104 height 7
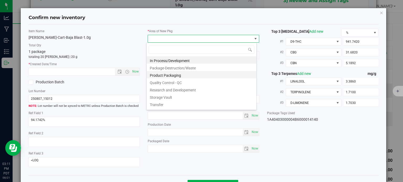
click at [162, 76] on li "Product Packaging" at bounding box center [202, 74] width 110 height 7
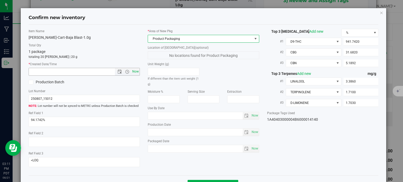
click at [136, 71] on span "Now" at bounding box center [135, 72] width 9 height 8
type input "8/21/2025 3:11 PM"
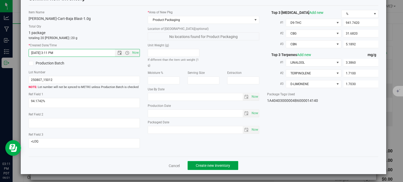
click at [204, 164] on span "Create new inventory" at bounding box center [213, 166] width 34 height 4
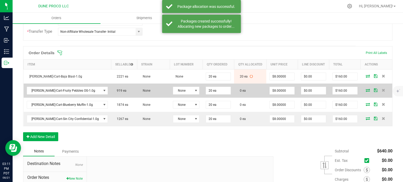
click at [366, 90] on icon at bounding box center [368, 90] width 4 height 3
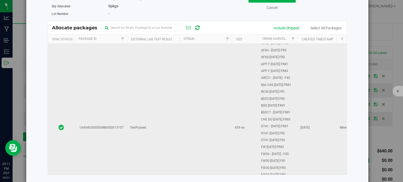
click at [96, 94] on td "1A40403000004B6000013157" at bounding box center [100, 128] width 52 height 336
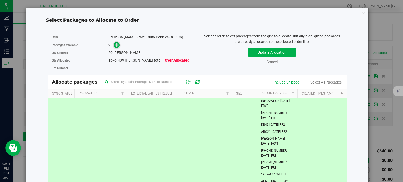
click at [117, 45] on icon at bounding box center [117, 45] width 4 height 4
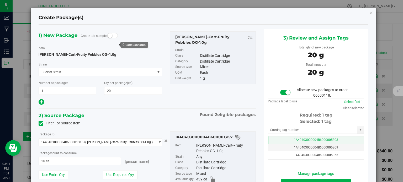
click at [274, 137] on td "1A40403000004B6000005303" at bounding box center [316, 141] width 96 height 8
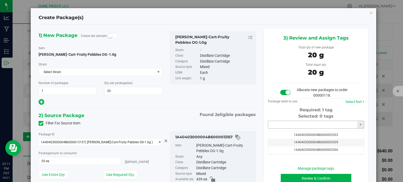
click at [274, 124] on input "text" at bounding box center [312, 124] width 89 height 7
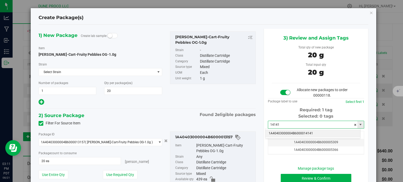
click at [279, 132] on li "1A40403000004B6000014141" at bounding box center [312, 134] width 95 height 8
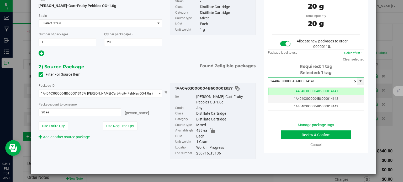
type input "1A40403000004B6000014141"
click at [289, 135] on button "Review & Confirm" at bounding box center [316, 135] width 71 height 9
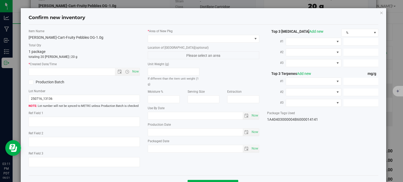
type textarea "88.8579%"
type textarea "<LOQ"
type input "888.5790"
type input "30.3270"
type input "13.2350"
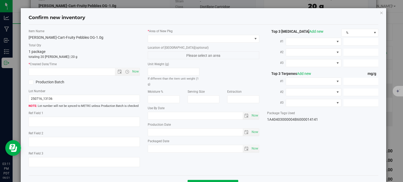
type input "20.3760"
type input "9.7220"
type input "6.3740"
type input "[DATE]"
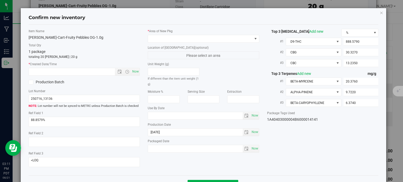
click at [198, 43] on div "* Area of New Pkg Location of New Pkg (optional) Please select an area Unit Wei…" at bounding box center [203, 92] width 119 height 127
click at [195, 41] on span at bounding box center [200, 38] width 104 height 7
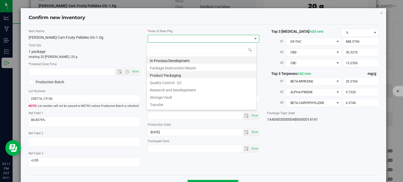
click at [173, 77] on li "Product Packaging" at bounding box center [202, 74] width 110 height 7
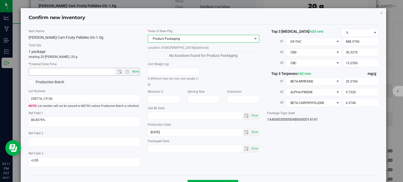
click at [135, 71] on span "Now" at bounding box center [135, 72] width 9 height 8
type input "8/21/2025 3:11 PM"
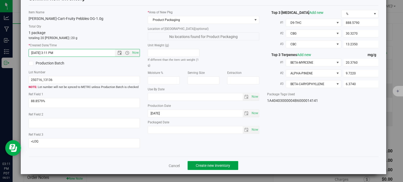
click at [200, 163] on button "Create new inventory" at bounding box center [212, 165] width 51 height 9
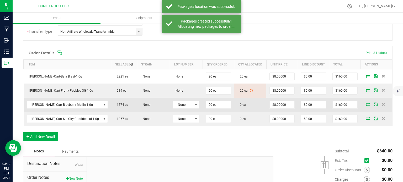
click at [366, 104] on icon at bounding box center [368, 104] width 4 height 3
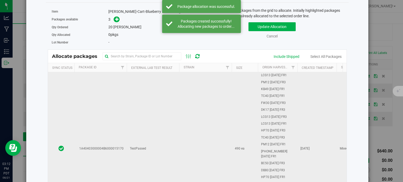
click at [114, 122] on td "1A40403000004B6000015170" at bounding box center [100, 148] width 52 height 153
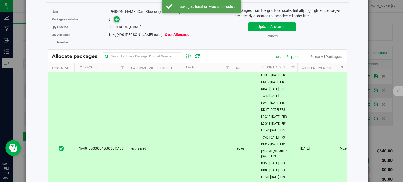
click at [115, 19] on icon at bounding box center [117, 19] width 4 height 4
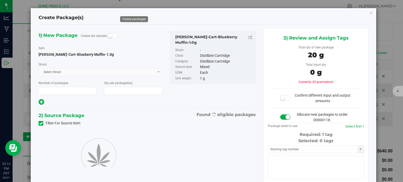
type input "1"
type input "20"
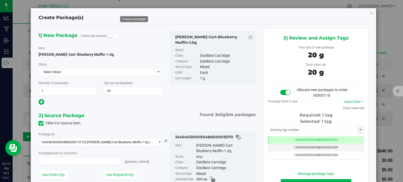
type input "20 ea"
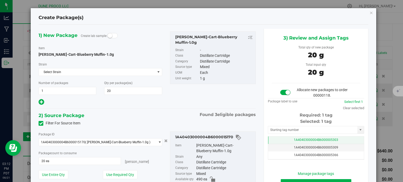
click at [273, 139] on td "1A40403000004B6000005303" at bounding box center [316, 141] width 96 height 8
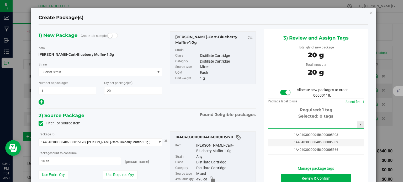
click at [273, 122] on input "text" at bounding box center [312, 124] width 89 height 7
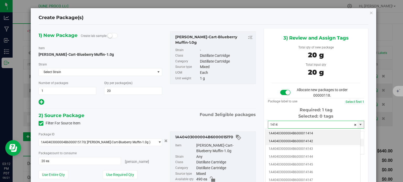
click at [287, 140] on li "1A40403000004B6000014142" at bounding box center [312, 142] width 95 height 8
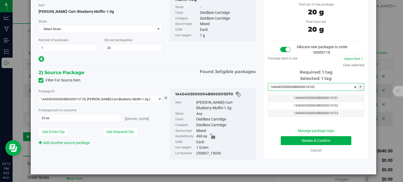
type input "1A40403000004B6000014142"
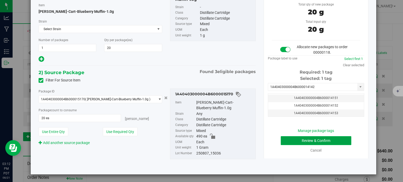
click at [290, 140] on button "Review & Confirm" at bounding box center [316, 140] width 71 height 9
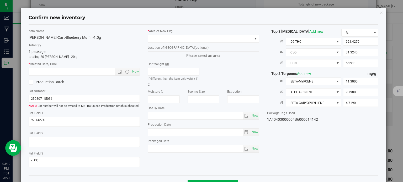
type input "[DATE]"
click at [214, 42] on span at bounding box center [200, 38] width 104 height 7
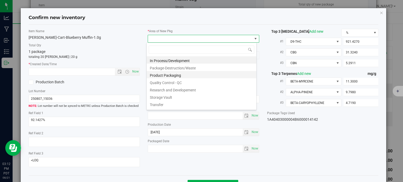
click at [167, 77] on li "Product Packaging" at bounding box center [202, 74] width 110 height 7
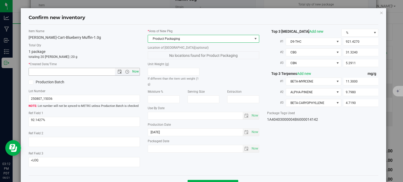
click at [132, 71] on span "Now" at bounding box center [135, 72] width 9 height 8
type input "8/21/2025 3:12 PM"
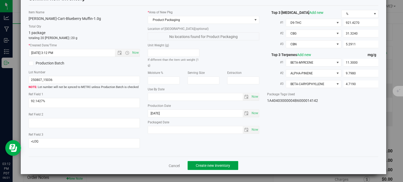
click at [198, 166] on span "Create new inventory" at bounding box center [213, 166] width 34 height 4
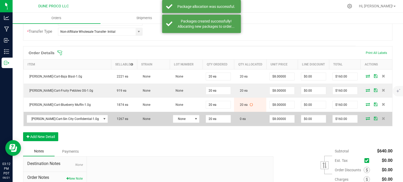
click at [366, 117] on icon at bounding box center [368, 118] width 4 height 3
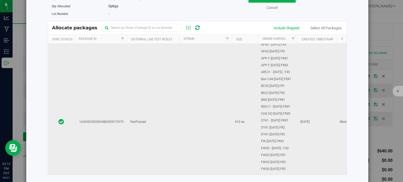
click at [104, 74] on td "1A40403000004B6000015979" at bounding box center [100, 122] width 52 height 336
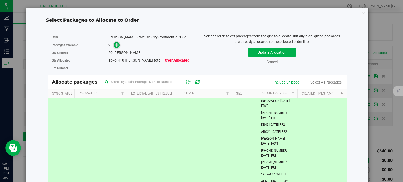
click at [117, 47] on icon at bounding box center [117, 45] width 4 height 4
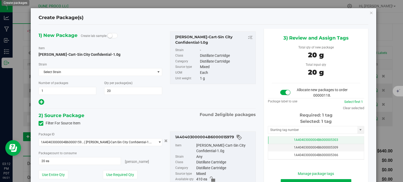
click at [291, 143] on td "1A40403000004B6000005303" at bounding box center [316, 141] width 96 height 8
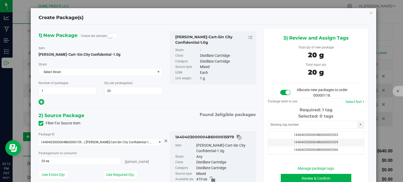
click at [286, 119] on div "Selected: 0 tags" at bounding box center [316, 116] width 96 height 6
click at [286, 122] on input "text" at bounding box center [312, 124] width 89 height 7
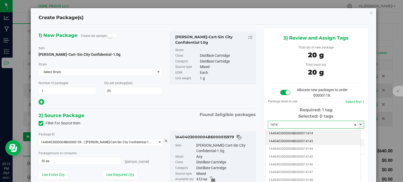
click at [292, 141] on li "1A40403000004B6000014143" at bounding box center [312, 142] width 95 height 8
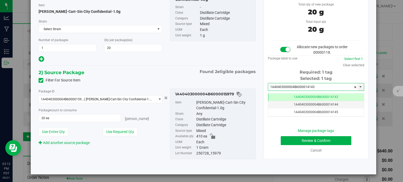
type input "1A40403000004B6000014143"
click at [292, 138] on button "Review & Confirm" at bounding box center [316, 140] width 71 height 9
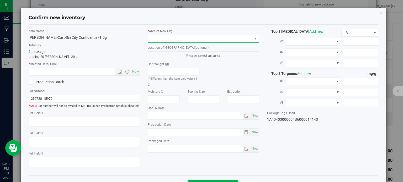
click at [206, 37] on span at bounding box center [200, 38] width 104 height 7
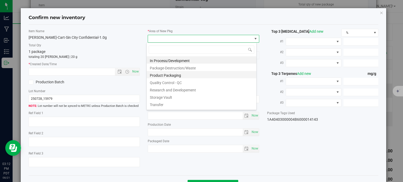
click at [175, 73] on li "Product Packaging" at bounding box center [202, 74] width 110 height 7
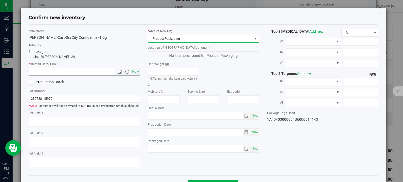
click at [133, 72] on span "Now" at bounding box center [135, 72] width 9 height 8
type input "8/21/2025 3:12 PM"
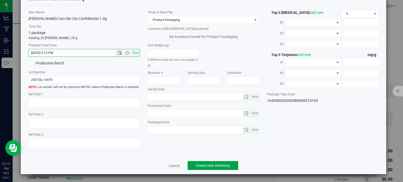
click at [202, 161] on button "Create new inventory" at bounding box center [212, 165] width 51 height 9
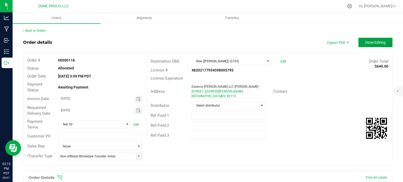
click at [371, 44] on span "Done Editing" at bounding box center [375, 42] width 20 height 4
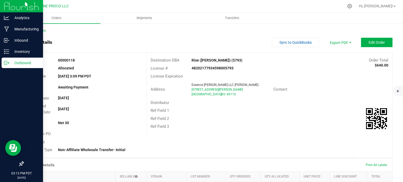
click at [7, 61] on icon at bounding box center [6, 62] width 5 height 5
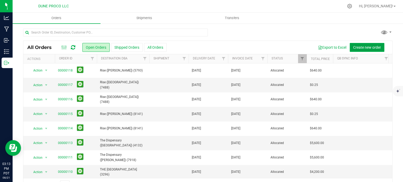
click at [359, 47] on span "Create new order" at bounding box center [367, 47] width 28 height 4
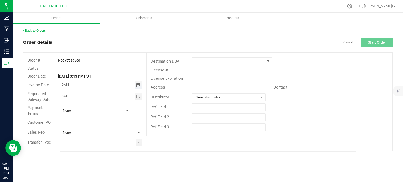
click at [138, 85] on span "Toggle calendar" at bounding box center [138, 85] width 4 height 4
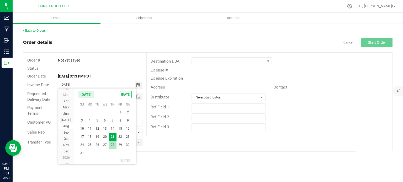
click at [113, 147] on span "28" at bounding box center [113, 145] width 8 height 8
type input "[DATE]"
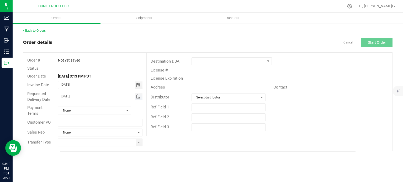
click at [138, 98] on span "Toggle calendar" at bounding box center [138, 97] width 4 height 4
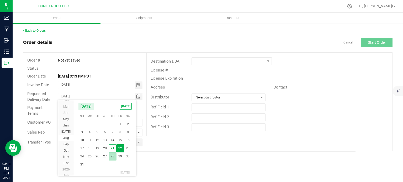
click at [113, 157] on span "28" at bounding box center [113, 157] width 8 height 8
type input "[DATE]"
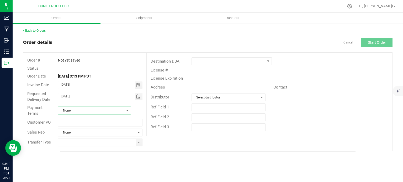
click at [127, 110] on span at bounding box center [127, 111] width 4 height 4
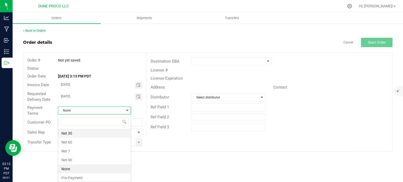
click at [93, 132] on li "Net 30" at bounding box center [94, 133] width 72 height 9
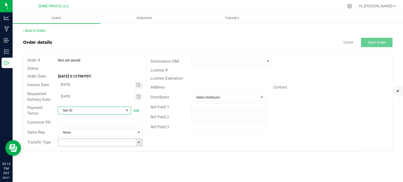
click at [138, 143] on span at bounding box center [139, 143] width 4 height 4
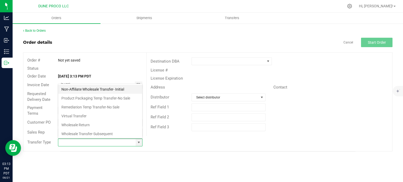
click at [100, 87] on li "Non-Affiliate Wholesale Transfer- Initial" at bounding box center [100, 89] width 84 height 9
type input "Non-Affiliate Wholesale Transfer- Initial"
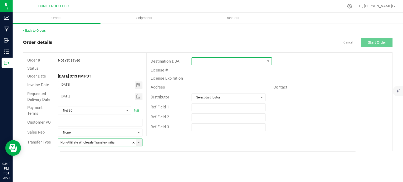
click at [269, 60] on span at bounding box center [268, 61] width 4 height 4
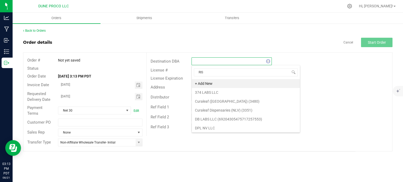
type input "RISE"
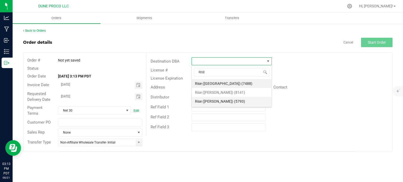
click at [221, 100] on li "Rise ([PERSON_NAME]) (5793)" at bounding box center [232, 101] width 80 height 9
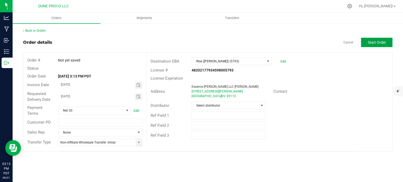
click at [373, 44] on span "Start Order" at bounding box center [377, 42] width 18 height 4
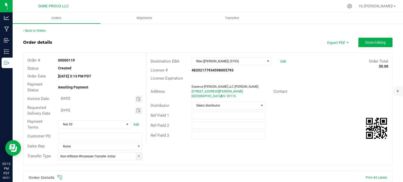
scroll to position [128, 0]
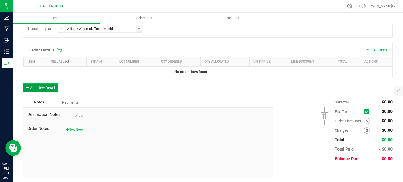
click at [49, 91] on button "Add New Detail" at bounding box center [40, 87] width 35 height 9
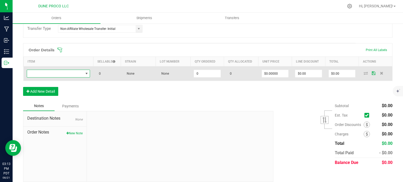
click at [84, 74] on span "NO DATA FOUND" at bounding box center [86, 74] width 4 height 4
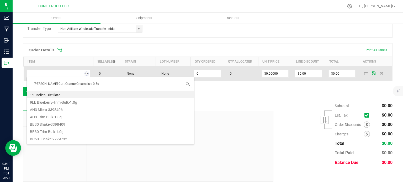
scroll to position [8, 63]
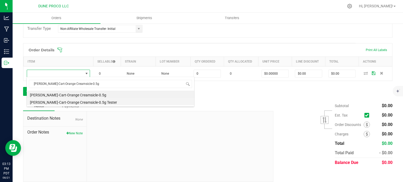
click at [83, 103] on li "[PERSON_NAME]-Cart-Orange Creamsicle-0.5g Tester" at bounding box center [110, 101] width 167 height 7
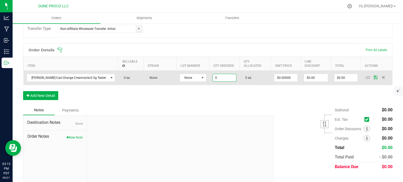
click at [213, 74] on input "0" at bounding box center [224, 77] width 23 height 7
type input "25 ea"
click at [274, 74] on input "0" at bounding box center [285, 77] width 23 height 7
type input "."
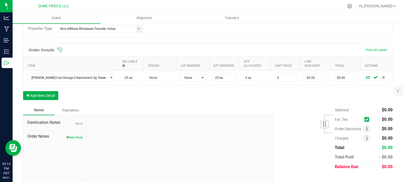
click at [274, 74] on input "0" at bounding box center [285, 77] width 23 height 7
type input "$0.01000"
type input "$0.25"
click at [263, 89] on div "Order Details Print All Labels Item Sellable Strain Lot Number Qty Ordered Qty …" at bounding box center [207, 74] width 369 height 62
click at [243, 94] on div "Order Details Print All Labels Item Sellable Strain Lot Number Qty Ordered Qty …" at bounding box center [207, 74] width 369 height 62
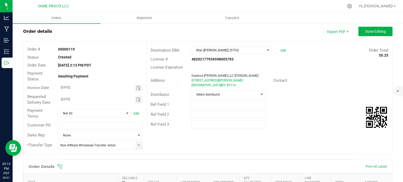
scroll to position [0, 0]
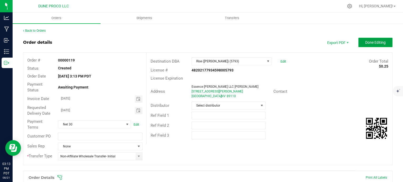
click at [368, 42] on span "Done Editing" at bounding box center [375, 42] width 20 height 4
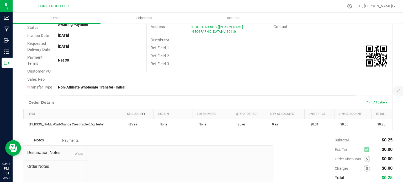
scroll to position [11, 0]
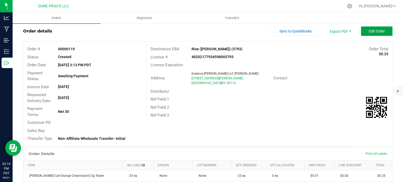
click at [373, 32] on span "Edit Order" at bounding box center [376, 31] width 16 height 4
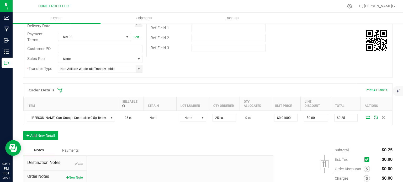
scroll to position [88, 0]
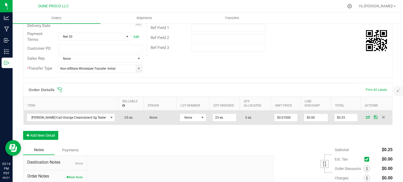
click at [366, 116] on icon at bounding box center [368, 117] width 4 height 3
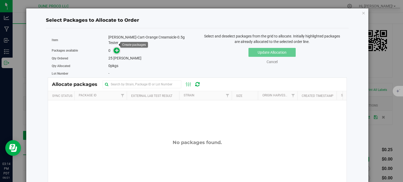
click at [115, 49] on icon at bounding box center [117, 51] width 4 height 4
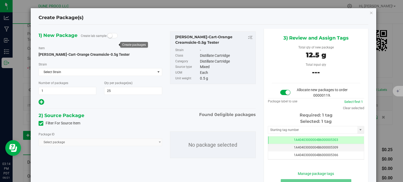
click at [40, 124] on icon at bounding box center [40, 124] width 3 height 0
click at [0, 0] on input "Filter For Source Item" at bounding box center [0, 0] width 0 height 0
click at [54, 142] on span "Select package" at bounding box center [97, 142] width 116 height 7
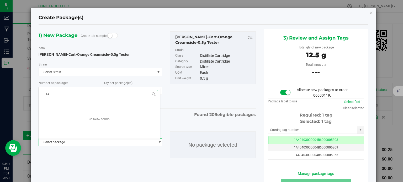
type input "1"
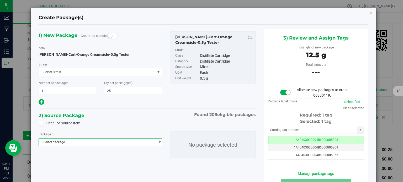
click at [80, 146] on span "Select package" at bounding box center [100, 142] width 123 height 8
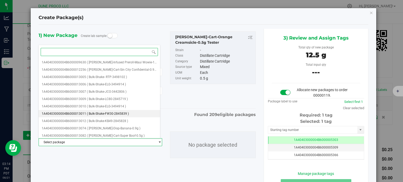
paste input "13387"
type input "13387"
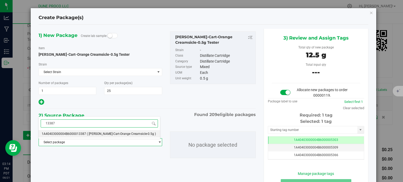
click at [75, 133] on span "1A40403000004B6000013387" at bounding box center [64, 134] width 44 height 4
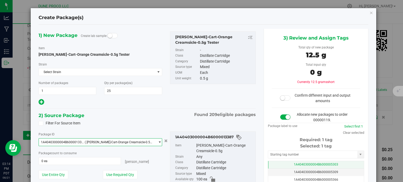
click at [275, 161] on td "1A40403000004B6000005303" at bounding box center [316, 165] width 96 height 8
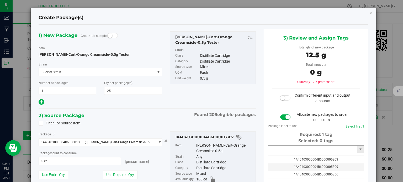
click at [276, 146] on input "text" at bounding box center [312, 149] width 89 height 7
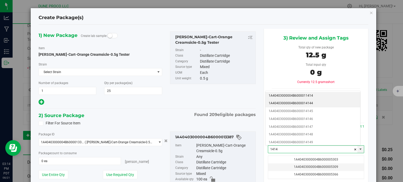
click at [293, 106] on li "1A40403000004B6000014144" at bounding box center [312, 104] width 95 height 8
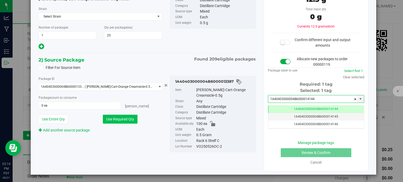
type input "1A40403000004B6000014144"
click at [117, 118] on button "Use Required Qty" at bounding box center [120, 119] width 35 height 9
type input "25 ea"
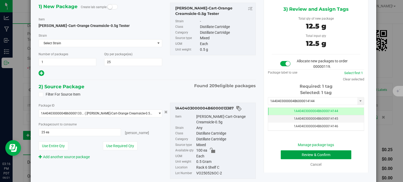
click at [292, 153] on button "Review & Confirm" at bounding box center [316, 155] width 71 height 9
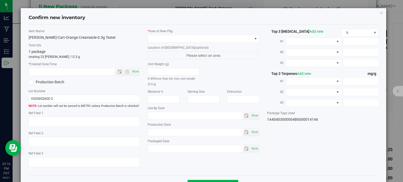
type textarea "85.35%"
type textarea "Orange Creamsicle"
type textarea "<LOQ"
type input "853.5000"
type input "27.1000"
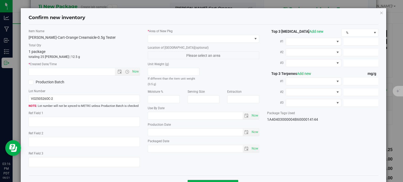
type input "5.6000"
type input "4.0600"
type input "0.1100"
type input "0.0700"
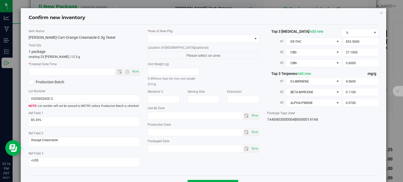
type input "[DATE]"
click at [195, 40] on span at bounding box center [200, 38] width 104 height 7
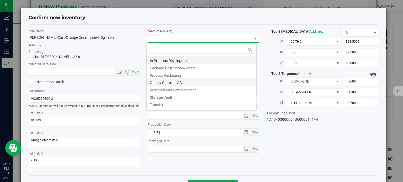
scroll to position [8, 110]
click at [173, 76] on li "Product Packaging" at bounding box center [202, 74] width 110 height 7
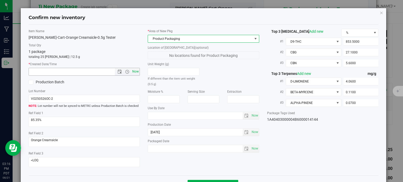
click at [135, 69] on span "Now" at bounding box center [135, 72] width 9 height 8
type input "8/21/2025 3:16 PM"
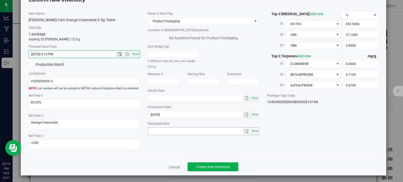
scroll to position [19, 0]
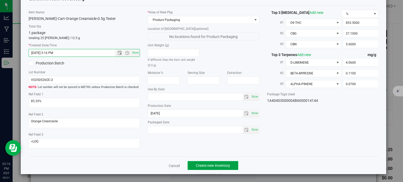
click at [208, 167] on span "Create new inventory" at bounding box center [213, 166] width 34 height 4
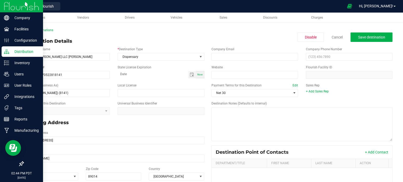
click at [12, 53] on p "Distribution" at bounding box center [24, 52] width 31 height 6
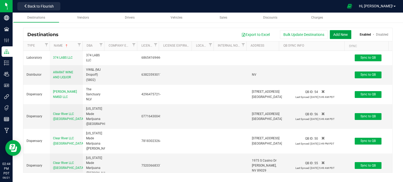
click at [333, 37] on button "Add New" at bounding box center [341, 34] width 22 height 9
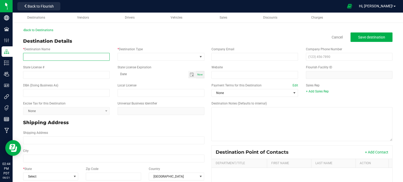
click at [53, 60] on input "* Destination Name" at bounding box center [66, 57] width 87 height 8
paste input "Essence [PERSON_NAME]"
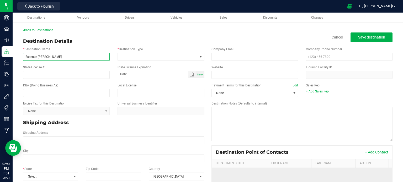
type input "Essence [PERSON_NAME]"
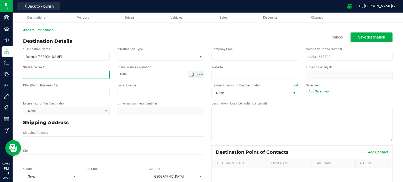
click at [68, 75] on input "State License #" at bounding box center [66, 75] width 87 height 8
paste input "09271842370730937488"
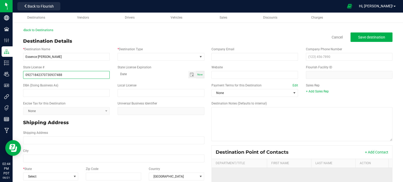
type input "09271842370730937488"
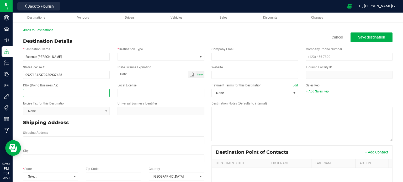
click at [88, 95] on input "text" at bounding box center [66, 93] width 87 height 8
paste input "Rise ([GEOGRAPHIC_DATA]) (7488)"
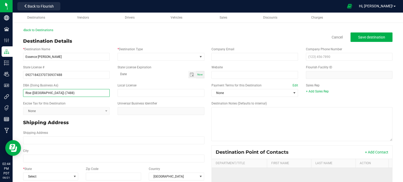
type input "Rise ([GEOGRAPHIC_DATA]) (7488)"
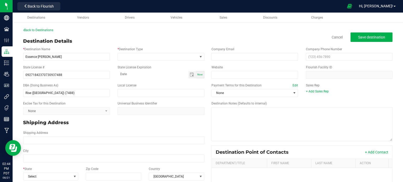
click at [113, 117] on div "Excise Tax for this Destination None Universal Business Identifier" at bounding box center [113, 108] width 189 height 18
click at [154, 55] on span at bounding box center [157, 56] width 79 height 7
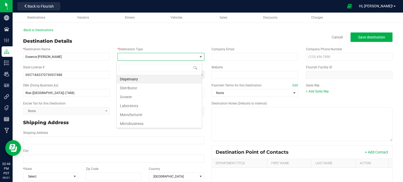
scroll to position [8, 85]
click at [148, 80] on li "Dispensary" at bounding box center [159, 79] width 85 height 9
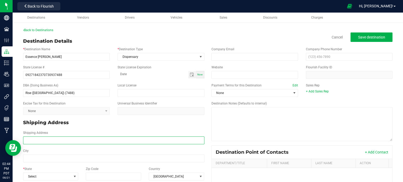
click at [61, 138] on input "Shipping Address" at bounding box center [113, 141] width 181 height 8
paste input "6410 S. Durango Dr"
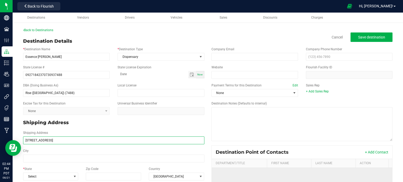
type input "6410 S. Durango Dr"
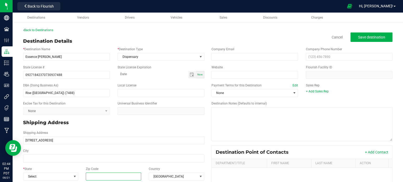
click at [104, 178] on input "Zip Code" at bounding box center [114, 177] width 56 height 8
paste input "89113"
type input "89113"
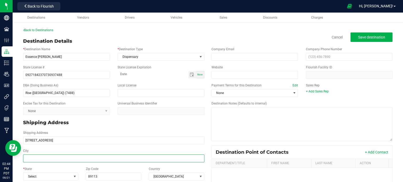
type input "89113"
click at [86, 161] on input "City" at bounding box center [113, 159] width 181 height 8
type input "[GEOGRAPHIC_DATA]"
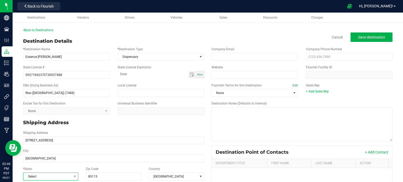
type input "[GEOGRAPHIC_DATA]"
click at [52, 176] on span "Select" at bounding box center [47, 176] width 48 height 7
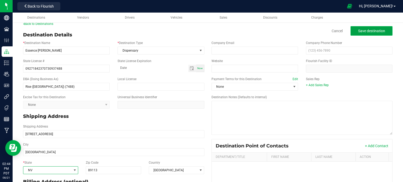
click at [366, 30] on span "Save destination" at bounding box center [371, 31] width 27 height 4
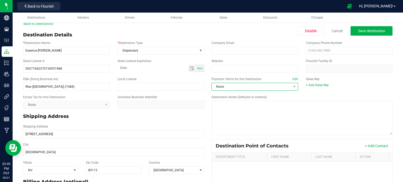
click at [256, 86] on span "None" at bounding box center [251, 86] width 79 height 7
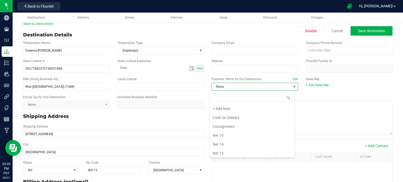
scroll to position [8, 85]
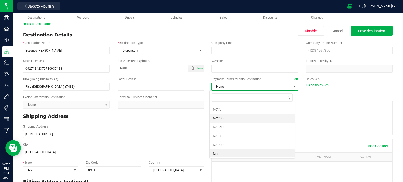
click at [222, 115] on li "Net 30" at bounding box center [252, 118] width 85 height 9
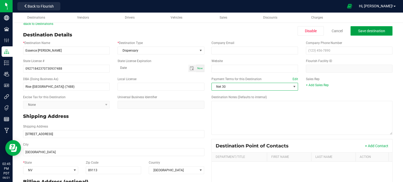
click at [360, 33] on button "Save destination" at bounding box center [371, 30] width 42 height 9
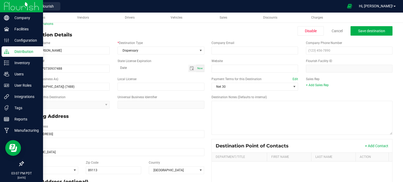
click at [16, 52] on p "Distribution" at bounding box center [24, 52] width 31 height 6
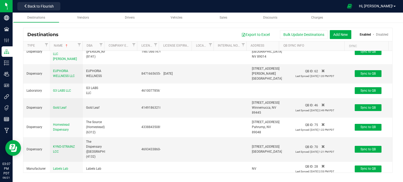
scroll to position [474, 0]
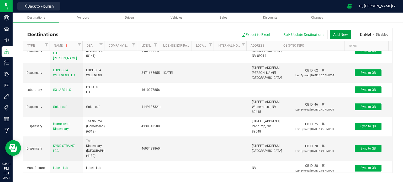
click at [338, 31] on button "Add New" at bounding box center [341, 34] width 22 height 9
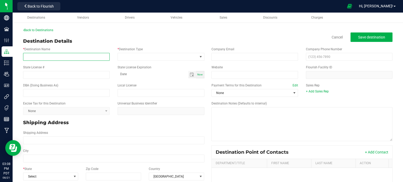
click at [82, 55] on input "* Destination Name" at bounding box center [66, 57] width 87 height 8
paste input "Essence [PERSON_NAME] LLC [PERSON_NAME]"
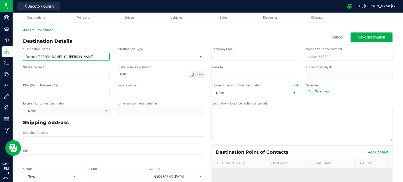
type input "Essence [PERSON_NAME] LLC [PERSON_NAME]"
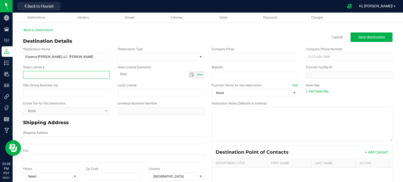
click at [77, 77] on input "State License #" at bounding box center [66, 75] width 87 height 8
paste input "48202177934598005793"
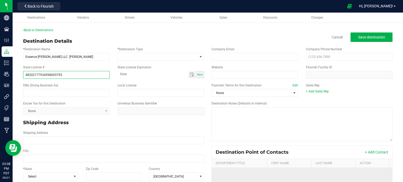
type input "48202177934598005793"
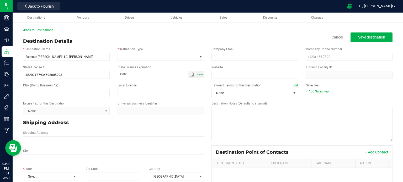
click at [67, 98] on div "DBA (Doing Business As) Local License" at bounding box center [113, 90] width 189 height 18
click at [67, 96] on input "text" at bounding box center [66, 93] width 87 height 8
paste input "Rise ([PERSON_NAME]) (5793)"
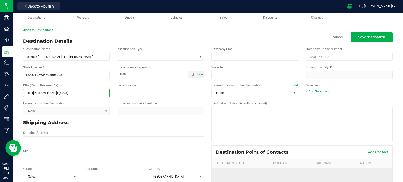
type input "Rise ([PERSON_NAME]) (5793)"
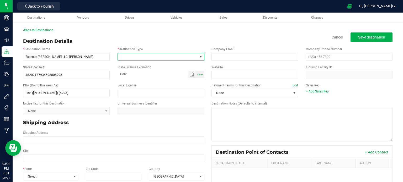
click at [144, 58] on span at bounding box center [157, 56] width 79 height 7
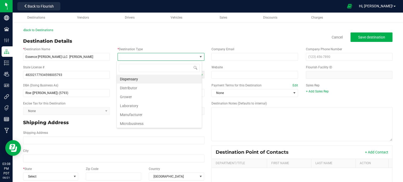
scroll to position [8, 85]
type input "di"
click at [142, 80] on li "Dispensary" at bounding box center [159, 79] width 85 height 9
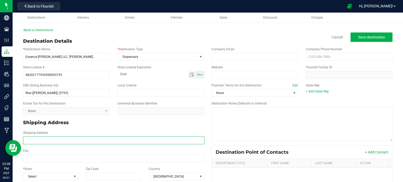
click at [81, 137] on input "Shipping Address" at bounding box center [113, 141] width 181 height 8
paste input "[STREET_ADDRESS][PERSON_NAME]"
type input "[STREET_ADDRESS][PERSON_NAME]"
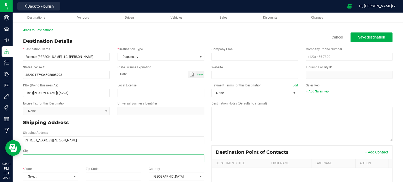
type input "[STREET_ADDRESS][PERSON_NAME]"
click at [53, 157] on input "City" at bounding box center [113, 159] width 181 height 8
type input "[GEOGRAPHIC_DATA]"
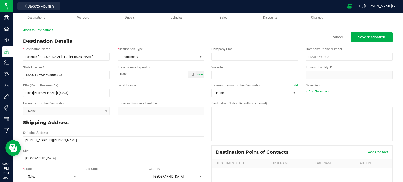
type input "[GEOGRAPHIC_DATA]"
click at [54, 175] on span "Select" at bounding box center [47, 176] width 48 height 7
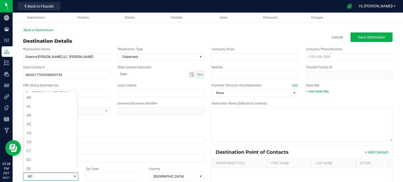
scroll to position [221, 0]
click at [47, 168] on li "NV" at bounding box center [50, 170] width 54 height 9
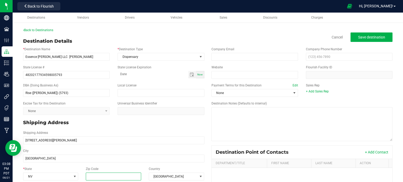
click at [112, 178] on input "Zip Code" at bounding box center [114, 177] width 56 height 8
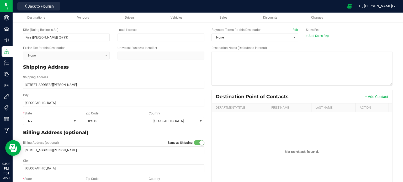
scroll to position [72, 0]
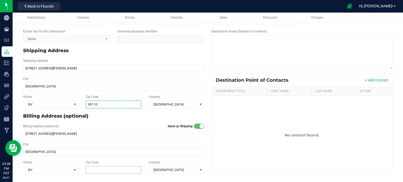
type input "89110"
click at [108, 167] on input "89110" at bounding box center [114, 170] width 56 height 8
click at [207, 144] on div "Destination Point of Contacts + Add Contact Department/Title First Name Last Na…" at bounding box center [301, 123] width 189 height 101
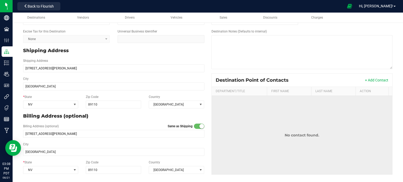
scroll to position [0, 0]
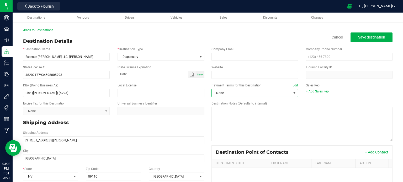
click at [253, 91] on span "None" at bounding box center [251, 92] width 79 height 7
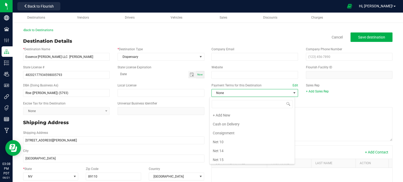
scroll to position [8, 85]
click at [229, 122] on li "Net 30" at bounding box center [252, 124] width 85 height 9
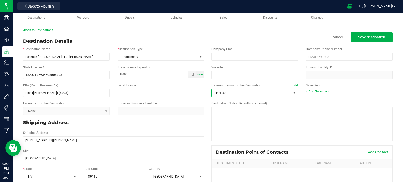
click at [207, 123] on div "Destination Notes (Defaults to internal)" at bounding box center [301, 121] width 189 height 40
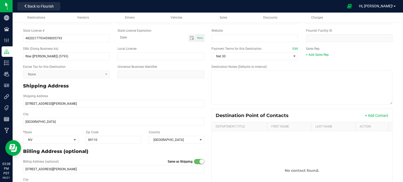
scroll to position [0, 0]
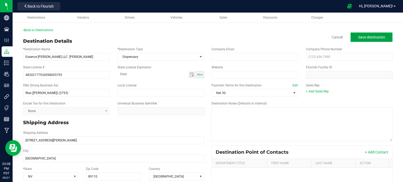
click at [361, 41] on button "Save destination" at bounding box center [371, 37] width 42 height 9
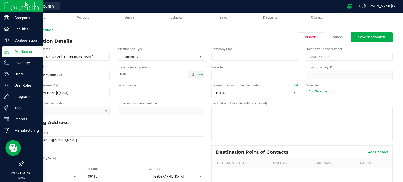
click at [9, 51] on p "Distribution" at bounding box center [24, 52] width 31 height 6
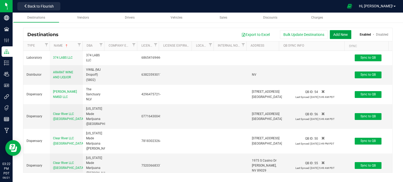
click at [336, 34] on button "Add New" at bounding box center [341, 34] width 22 height 9
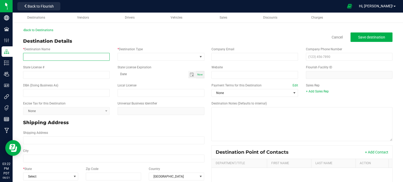
click at [73, 55] on input "* Destination Name" at bounding box center [66, 57] width 87 height 8
paste input "GTI [US_STATE] LLC"
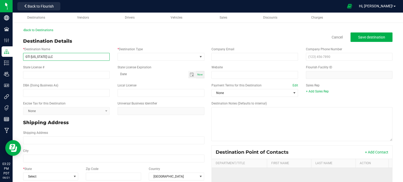
type input "GTI [US_STATE] LLC"
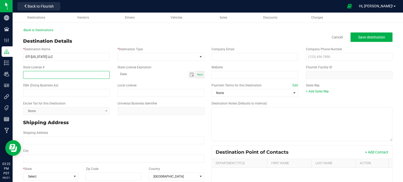
click at [57, 72] on input "State License #" at bounding box center [66, 75] width 87 height 8
paste input "97028286992913304766"
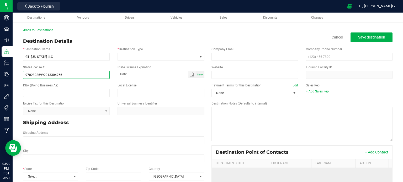
type input "97028286992913304766"
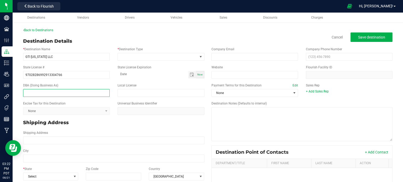
click at [68, 92] on input "text" at bounding box center [66, 93] width 87 height 8
paste input "Rise ([GEOGRAPHIC_DATA]) (4766)"
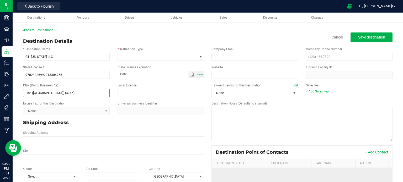
type input "Rise ([GEOGRAPHIC_DATA]) (4766)"
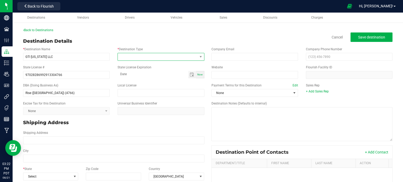
click at [146, 57] on span at bounding box center [157, 56] width 79 height 7
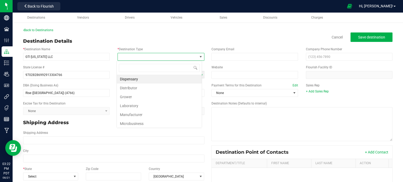
scroll to position [8, 85]
click at [139, 77] on li "Dispensary" at bounding box center [159, 79] width 85 height 9
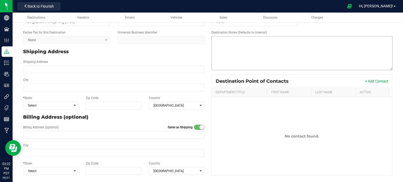
scroll to position [72, 0]
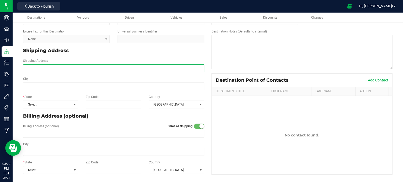
click at [69, 67] on input "Shipping Address" at bounding box center [113, 69] width 181 height 8
paste input "[STREET_ADDRESS]"
type input "[STREET_ADDRESS]"
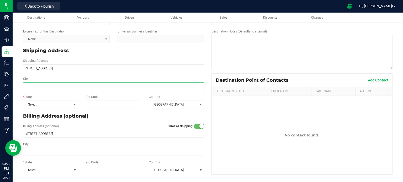
click at [62, 85] on input "City" at bounding box center [113, 87] width 181 height 8
paste input "[GEOGRAPHIC_DATA]"
type input "[GEOGRAPHIC_DATA]"
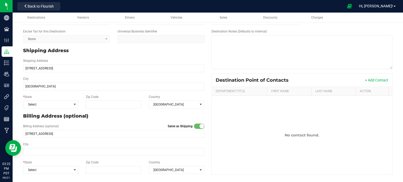
type input "[GEOGRAPHIC_DATA]"
click at [121, 109] on div "* State Select Zip Code Country United States" at bounding box center [113, 102] width 189 height 18
click at [120, 106] on input "Zip Code" at bounding box center [114, 105] width 56 height 8
paste input "89701"
type input "89701"
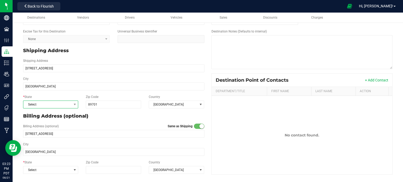
type input "89701"
click at [55, 106] on span "Select" at bounding box center [47, 104] width 48 height 7
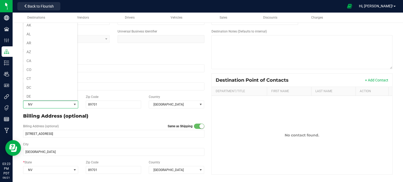
scroll to position [221, 0]
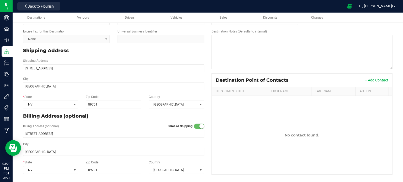
click at [105, 120] on div "Billing Address (optional)" at bounding box center [113, 116] width 189 height 11
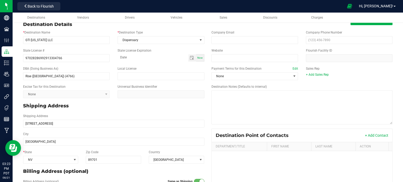
scroll to position [0, 0]
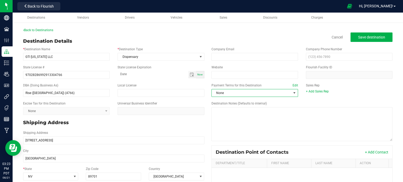
click at [292, 92] on span at bounding box center [294, 93] width 4 height 4
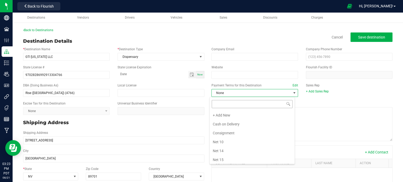
scroll to position [8, 85]
click at [227, 127] on li "Net 30" at bounding box center [252, 124] width 85 height 9
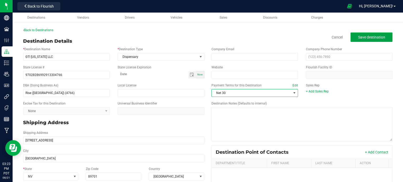
click at [362, 39] on span "Save destination" at bounding box center [371, 37] width 27 height 4
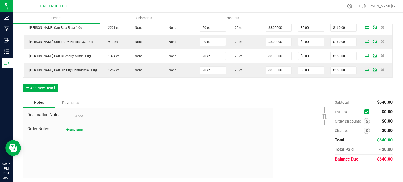
click at [378, 157] on span "$640.00" at bounding box center [384, 159] width 15 height 5
copy span "640.00"
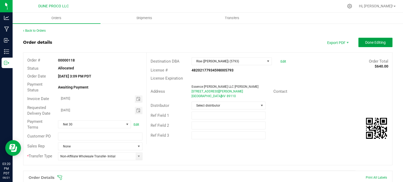
click at [370, 45] on button "Done Editing" at bounding box center [375, 42] width 34 height 9
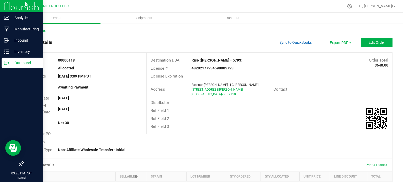
click at [7, 62] on icon at bounding box center [5, 63] width 3 height 4
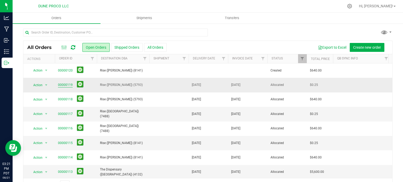
click at [67, 86] on link "00000119" at bounding box center [65, 85] width 15 height 5
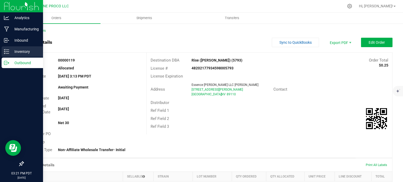
click at [12, 50] on p "Inventory" at bounding box center [24, 52] width 31 height 6
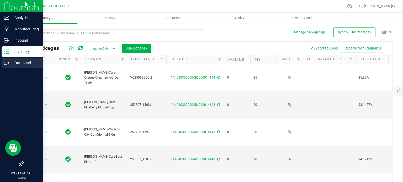
click at [8, 65] on icon at bounding box center [6, 62] width 5 height 5
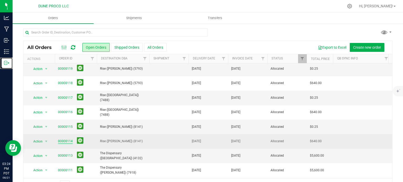
scroll to position [17, 0]
click at [65, 141] on link "00000114" at bounding box center [65, 141] width 15 height 5
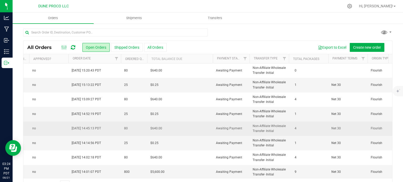
scroll to position [0, 619]
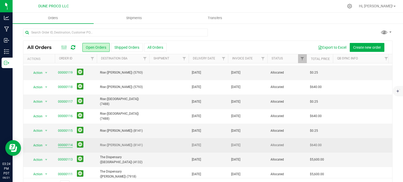
click at [64, 144] on link "00000114" at bounding box center [65, 145] width 15 height 5
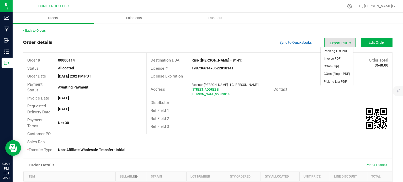
click at [343, 39] on span "Export PDF" at bounding box center [339, 42] width 31 height 9
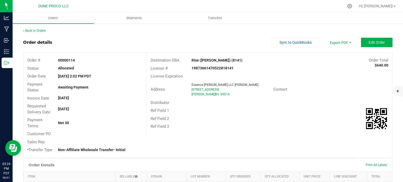
click at [310, 108] on div "Ref Field 1" at bounding box center [269, 111] width 245 height 8
click at [368, 44] on span "Edit Order" at bounding box center [376, 42] width 16 height 4
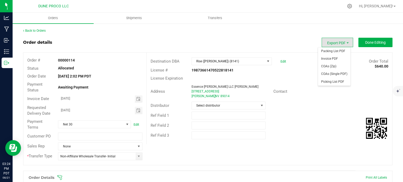
click at [341, 42] on span "Export PDF" at bounding box center [336, 42] width 31 height 9
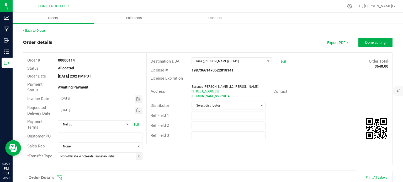
click at [344, 30] on div "Back to Orders" at bounding box center [207, 30] width 369 height 5
click at [372, 42] on span "Done Editing" at bounding box center [375, 42] width 20 height 4
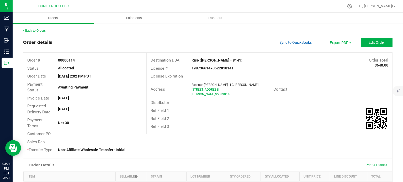
click at [41, 31] on link "Back to Orders" at bounding box center [34, 31] width 23 height 4
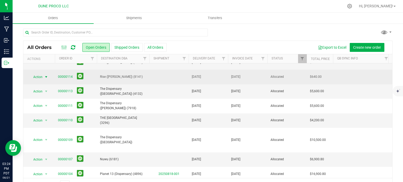
click at [44, 78] on span "select" at bounding box center [46, 76] width 7 height 7
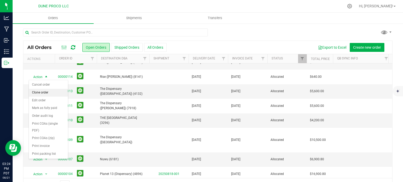
click at [45, 92] on li "Clone order" at bounding box center [48, 93] width 39 height 8
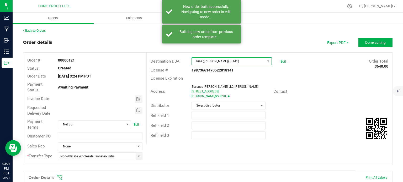
click at [219, 63] on span "Rise ([PERSON_NAME]) (8141)" at bounding box center [228, 61] width 73 height 7
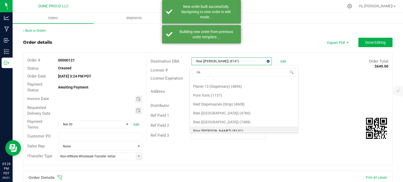
type input "rise"
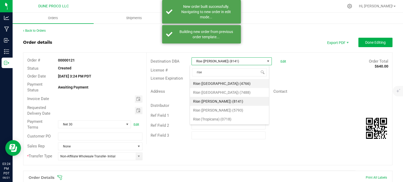
click at [221, 82] on li "Rise ([GEOGRAPHIC_DATA]) (4766)" at bounding box center [229, 83] width 79 height 9
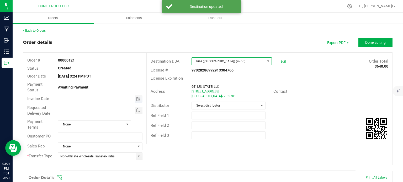
click at [138, 96] on span "Toggle calendar" at bounding box center [139, 98] width 8 height 7
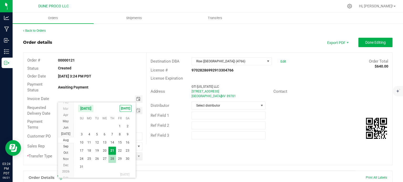
click at [111, 157] on span "28" at bounding box center [112, 159] width 8 height 8
type input "[DATE]"
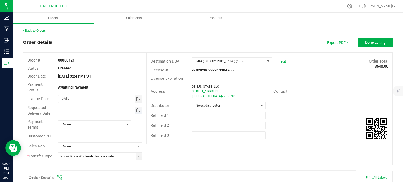
click at [136, 110] on span "Toggle calendar" at bounding box center [138, 111] width 4 height 4
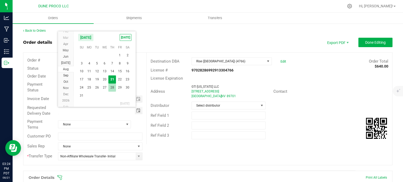
click at [114, 85] on span "28" at bounding box center [112, 88] width 8 height 8
type input "[DATE]"
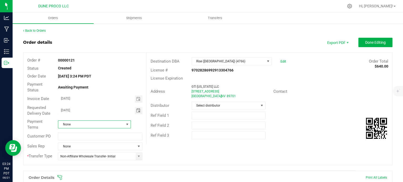
click at [125, 126] on span at bounding box center [127, 124] width 4 height 4
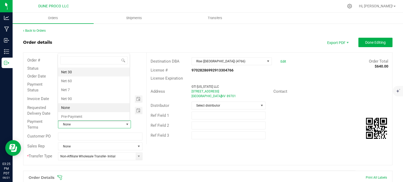
click at [83, 73] on li "Net 30" at bounding box center [94, 72] width 72 height 9
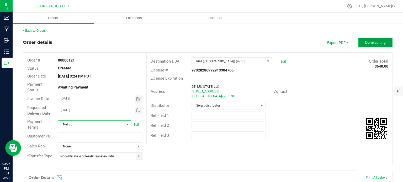
click at [366, 42] on span "Done Editing" at bounding box center [375, 42] width 20 height 4
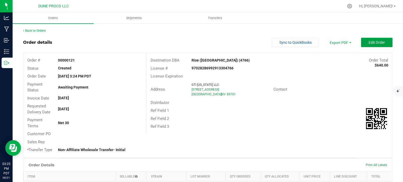
click at [368, 44] on span "Edit Order" at bounding box center [376, 42] width 16 height 4
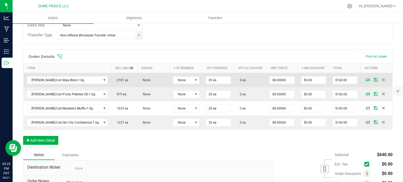
click at [366, 79] on icon at bounding box center [368, 79] width 4 height 3
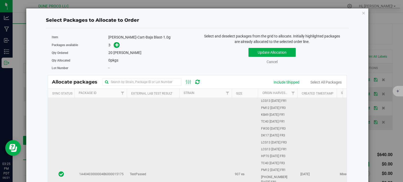
click at [129, 134] on td "TestPassed" at bounding box center [153, 174] width 52 height 153
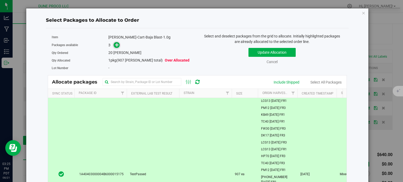
click at [115, 43] on icon at bounding box center [117, 45] width 4 height 4
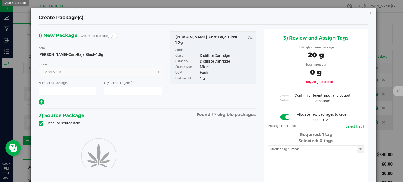
type input "1"
type input "20"
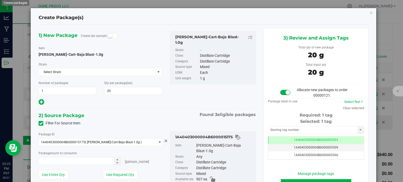
type input "20 ea"
click at [274, 138] on td "1A40403000004B6000005303" at bounding box center [316, 141] width 96 height 8
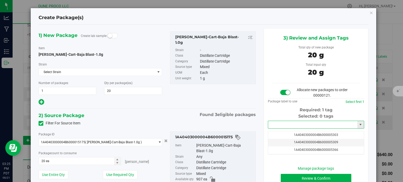
click at [279, 122] on input "text" at bounding box center [312, 124] width 89 height 7
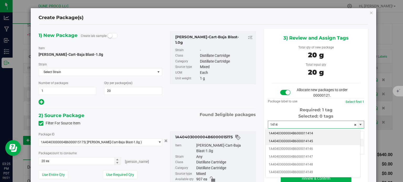
click at [288, 139] on li "1A40403000004B6000014145" at bounding box center [312, 142] width 95 height 8
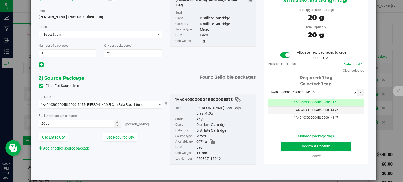
type input "1A40403000004B6000014145"
click at [301, 148] on button "Review & Confirm" at bounding box center [316, 146] width 71 height 9
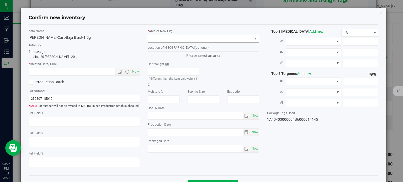
type textarea "94.1742%"
type textarea "<LOQ"
type input "941.7420"
type input "31.6820"
type input "5.1892"
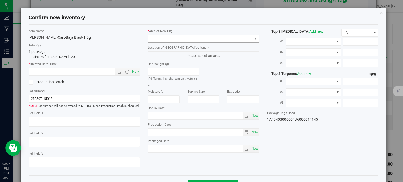
type input "3.3860"
type input "1.7100"
type input "1.7030"
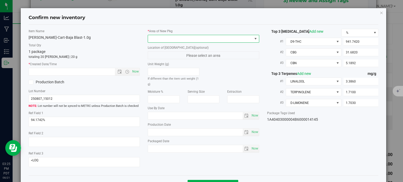
click at [187, 37] on span at bounding box center [200, 38] width 104 height 7
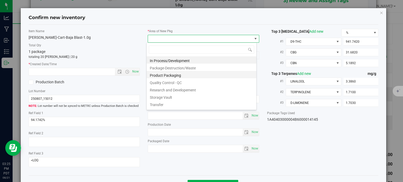
click at [162, 74] on li "Product Packaging" at bounding box center [202, 74] width 110 height 7
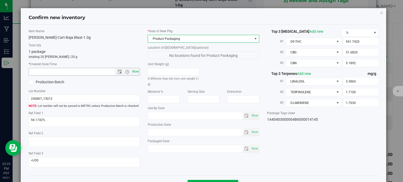
click at [134, 71] on span "Now" at bounding box center [135, 72] width 9 height 8
type input "[DATE] 3:25 PM"
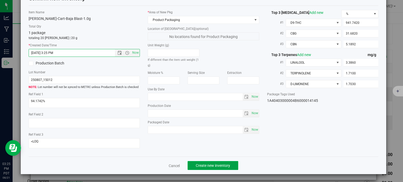
click at [211, 165] on span "Create new inventory" at bounding box center [213, 166] width 34 height 4
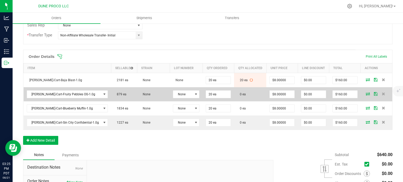
click at [366, 94] on icon at bounding box center [368, 93] width 4 height 3
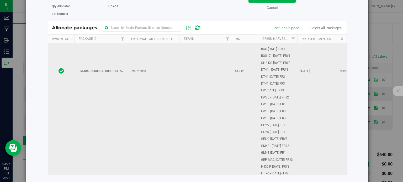
click at [106, 87] on td "1A40403000004B6000013157" at bounding box center [100, 71] width 52 height 336
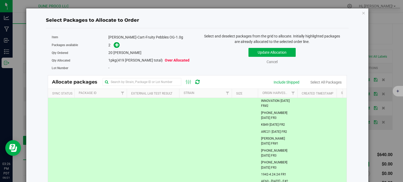
click at [115, 48] on span at bounding box center [115, 45] width 8 height 6
click at [116, 44] on icon at bounding box center [117, 45] width 4 height 4
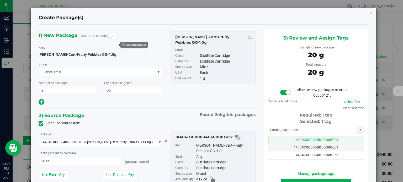
click at [286, 142] on td "1A40403000004B6000005303" at bounding box center [316, 141] width 96 height 8
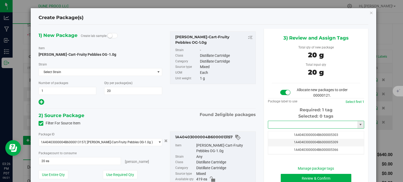
click at [284, 125] on input "text" at bounding box center [312, 124] width 89 height 7
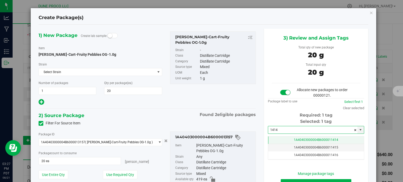
click at [282, 137] on td "1A40403000004B6000011414" at bounding box center [316, 141] width 96 height 8
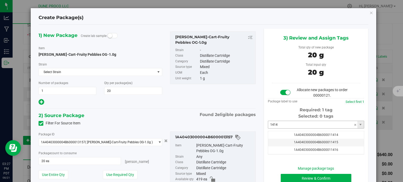
click at [283, 127] on input "1414" at bounding box center [312, 124] width 89 height 7
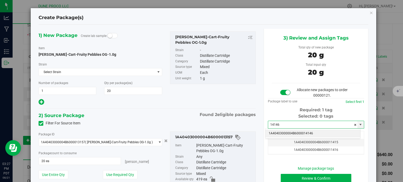
click at [286, 133] on li "1A40403000004B6000014146" at bounding box center [312, 134] width 95 height 8
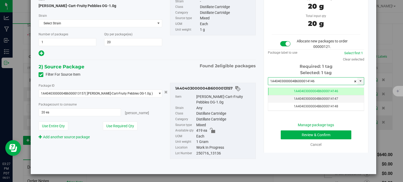
type input "1A40403000004B6000014146"
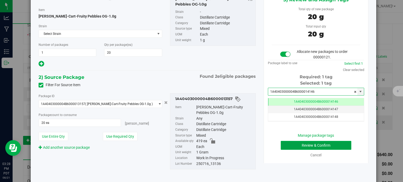
click at [300, 147] on button "Review & Confirm" at bounding box center [316, 145] width 71 height 9
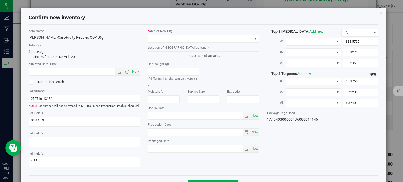
type input "[DATE]"
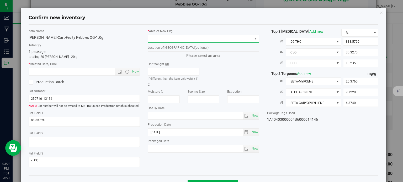
click at [204, 35] on span at bounding box center [200, 38] width 104 height 7
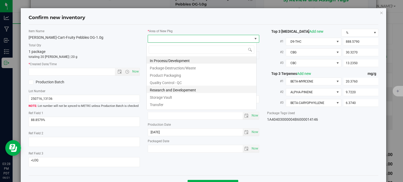
scroll to position [8, 110]
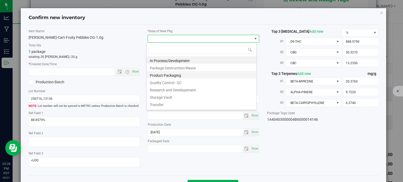
click at [157, 76] on li "Product Packaging" at bounding box center [202, 74] width 110 height 7
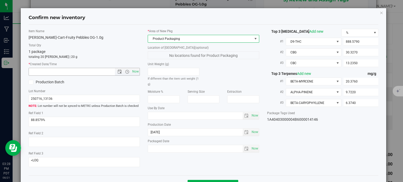
click at [138, 70] on span "Now" at bounding box center [84, 72] width 111 height 8
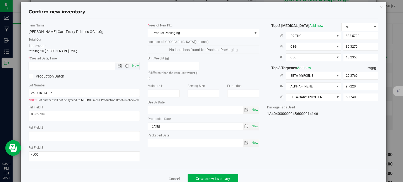
click at [132, 64] on span "Now" at bounding box center [135, 66] width 9 height 8
type input "[DATE] 3:28 PM"
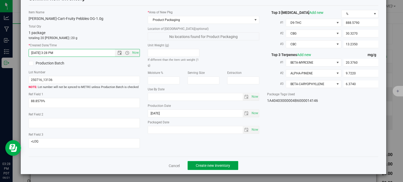
click at [205, 164] on span "Create new inventory" at bounding box center [213, 166] width 34 height 4
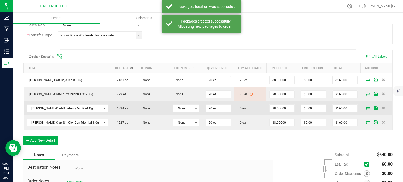
click at [366, 106] on icon at bounding box center [368, 107] width 4 height 3
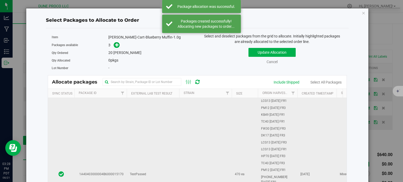
click at [127, 135] on td "TestPassed" at bounding box center [153, 174] width 52 height 153
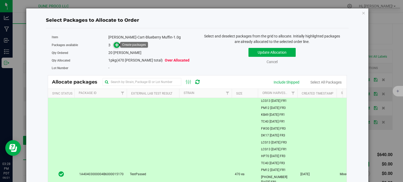
click at [116, 45] on icon at bounding box center [117, 45] width 4 height 4
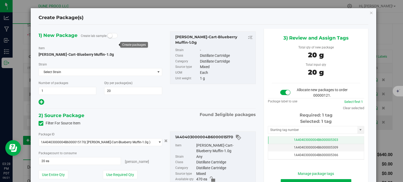
click at [284, 141] on td "1A40403000004B6000005303" at bounding box center [316, 141] width 96 height 8
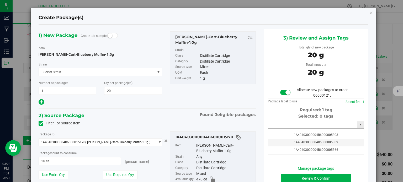
click at [282, 126] on input "text" at bounding box center [312, 124] width 89 height 7
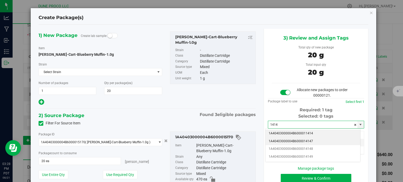
click at [290, 141] on li "1A40403000004B6000014147" at bounding box center [312, 142] width 95 height 8
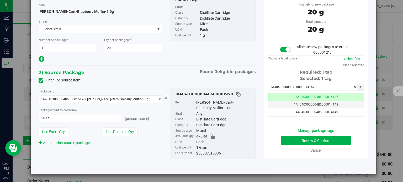
type input "1A40403000004B6000014147"
click at [281, 139] on button "Review & Confirm" at bounding box center [316, 140] width 71 height 9
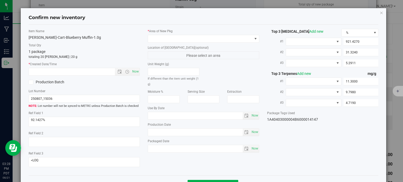
type input "[DATE]"
click at [209, 34] on div "* Area of [GEOGRAPHIC_DATA]" at bounding box center [203, 36] width 111 height 14
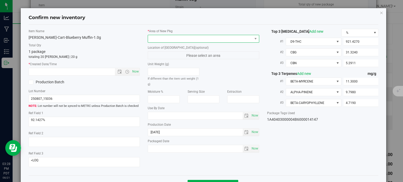
click at [208, 35] on span at bounding box center [200, 38] width 104 height 7
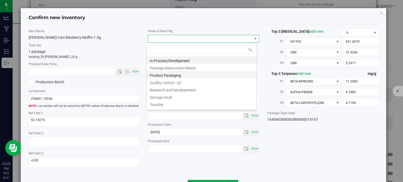
click at [176, 74] on li "Product Packaging" at bounding box center [202, 74] width 110 height 7
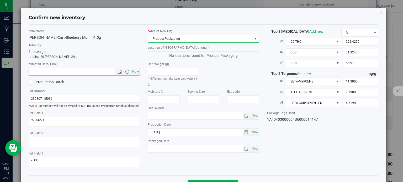
click at [134, 71] on span "Now" at bounding box center [135, 72] width 9 height 8
type input "[DATE] 3:28 PM"
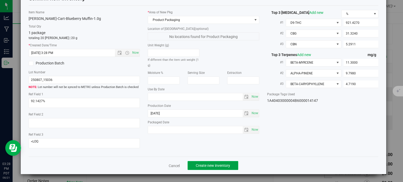
click at [205, 167] on span "Create new inventory" at bounding box center [213, 166] width 34 height 4
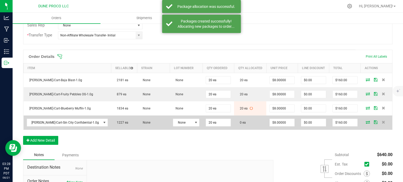
click at [366, 122] on icon at bounding box center [368, 122] width 4 height 3
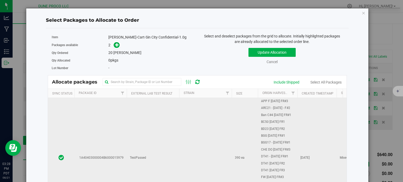
click at [113, 117] on td "1A40403000004B6000015979" at bounding box center [100, 158] width 52 height 336
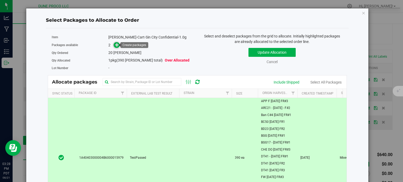
click at [114, 44] on span at bounding box center [117, 45] width 6 height 6
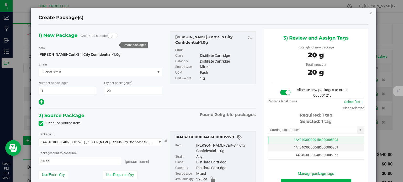
click at [284, 138] on td "1A40403000004B6000005303" at bounding box center [316, 141] width 96 height 8
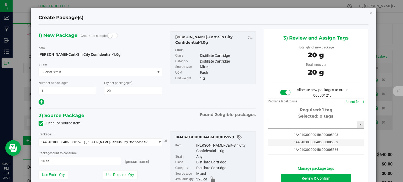
click at [284, 126] on input "text" at bounding box center [312, 124] width 89 height 7
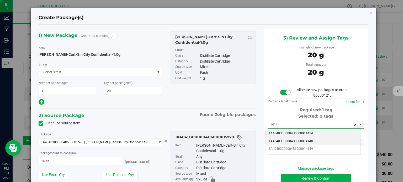
click at [296, 139] on li "1A40403000004B6000014148" at bounding box center [312, 142] width 95 height 8
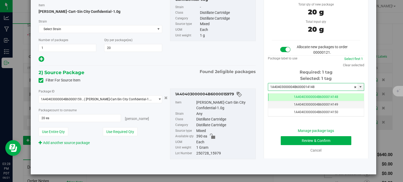
type input "1A40403000004B6000014148"
click at [288, 144] on button "Review & Confirm" at bounding box center [316, 140] width 71 height 9
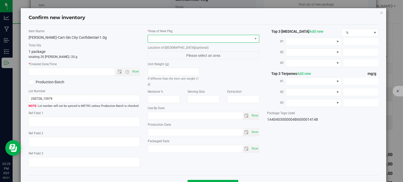
click at [214, 41] on span at bounding box center [200, 38] width 104 height 7
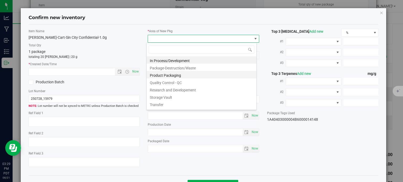
click at [172, 77] on li "Product Packaging" at bounding box center [202, 74] width 110 height 7
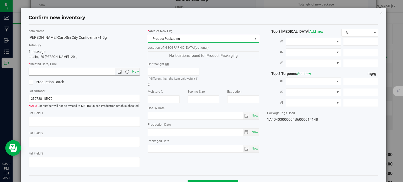
click at [135, 70] on span "Now" at bounding box center [135, 72] width 9 height 8
type input "[DATE] 3:29 PM"
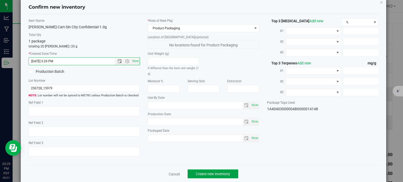
click at [208, 171] on button "Create new inventory" at bounding box center [212, 174] width 51 height 9
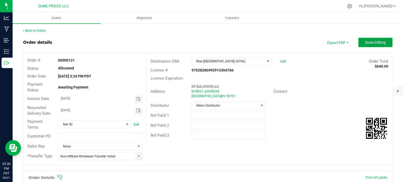
click at [377, 42] on span "Done Editing" at bounding box center [375, 42] width 20 height 4
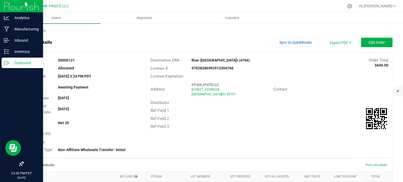
click at [7, 62] on icon at bounding box center [6, 62] width 5 height 5
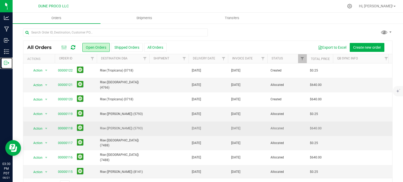
scroll to position [64, 0]
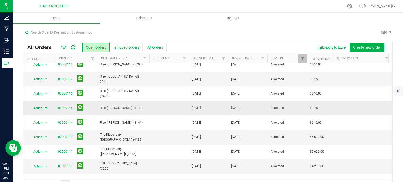
click at [42, 108] on span "Action" at bounding box center [36, 108] width 14 height 7
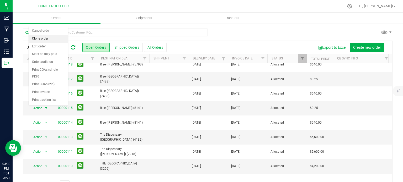
click at [44, 39] on li "Clone order" at bounding box center [48, 39] width 39 height 8
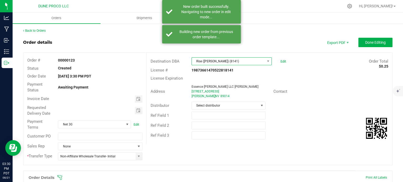
click at [204, 61] on span "Rise ([PERSON_NAME]) (8141)" at bounding box center [228, 61] width 73 height 7
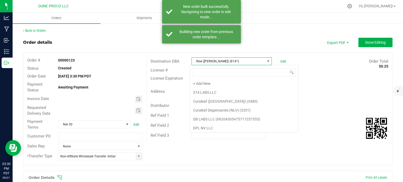
scroll to position [300, 0]
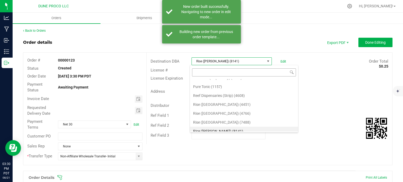
click at [205, 75] on input at bounding box center [244, 72] width 104 height 8
type input "i"
click at [205, 75] on input "i" at bounding box center [244, 72] width 104 height 8
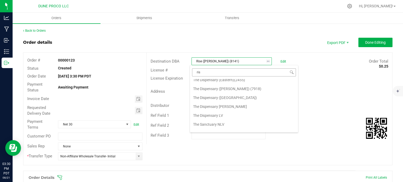
type input "rise"
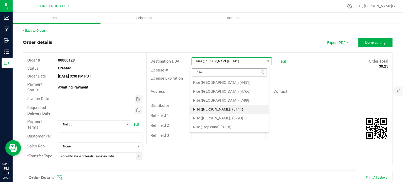
scroll to position [0, 0]
click at [222, 92] on li "Rise ([GEOGRAPHIC_DATA]) (4766)" at bounding box center [229, 92] width 79 height 9
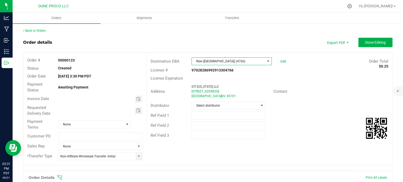
click at [135, 99] on span "Toggle calendar" at bounding box center [139, 98] width 8 height 7
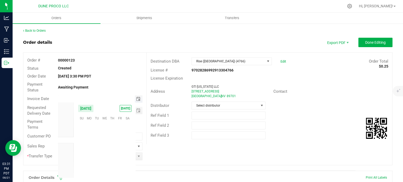
scroll to position [84997, 0]
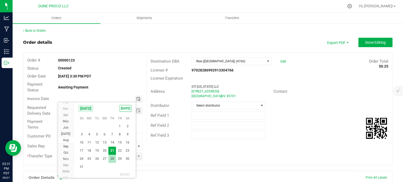
click at [114, 158] on span "28" at bounding box center [112, 159] width 8 height 8
type input "[DATE]"
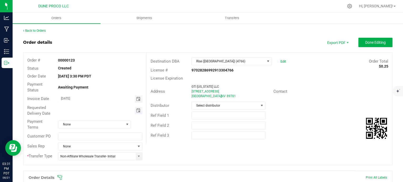
click at [138, 109] on span "Toggle calendar" at bounding box center [138, 111] width 4 height 4
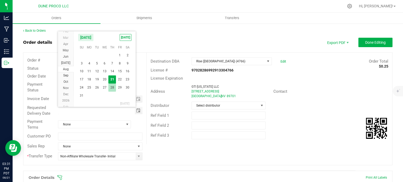
click at [112, 88] on span "28" at bounding box center [112, 88] width 8 height 8
type input "[DATE]"
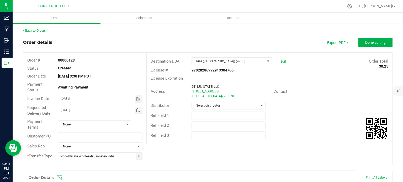
scroll to position [117, 0]
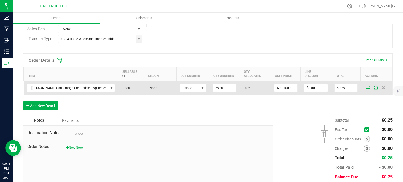
click at [366, 86] on icon at bounding box center [368, 87] width 4 height 3
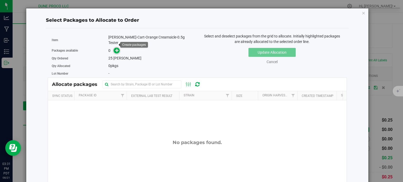
click at [115, 49] on icon at bounding box center [117, 51] width 4 height 4
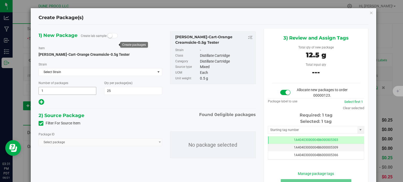
type input "25"
click at [77, 141] on span "Select package" at bounding box center [100, 142] width 123 height 8
click at [37, 122] on div "Filter For Source Item" at bounding box center [147, 124] width 225 height 8
click at [39, 124] on icon at bounding box center [40, 124] width 3 height 0
click at [0, 0] on input "Filter For Source Item" at bounding box center [0, 0] width 0 height 0
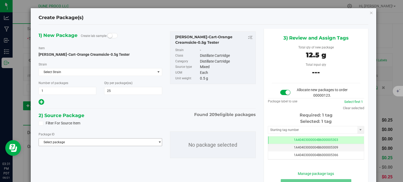
click at [68, 142] on span "Select package" at bounding box center [97, 142] width 116 height 7
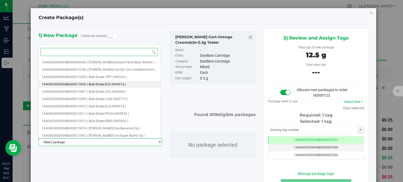
paste input "13387"
type input "13387"
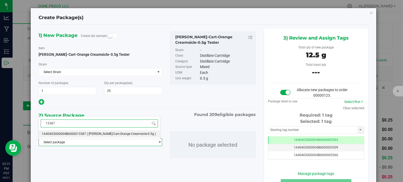
click at [71, 133] on span "1A40403000004B6000013387" at bounding box center [64, 134] width 44 height 4
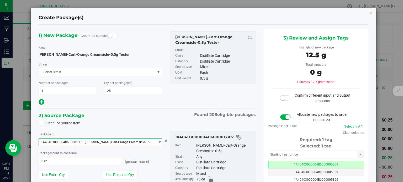
click at [120, 169] on div "Package ID 1A40403000004B6000013387 ( [PERSON_NAME]-Cart-Orange Creamsicle-0.5g…" at bounding box center [100, 160] width 131 height 57
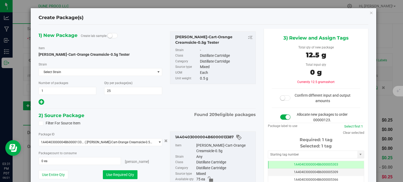
click at [123, 177] on button "Use Required Qty" at bounding box center [120, 174] width 35 height 9
type input "25 ea"
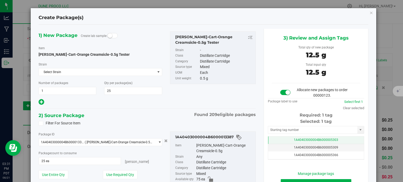
click at [279, 140] on td "1A40403000004B6000005303" at bounding box center [316, 141] width 96 height 8
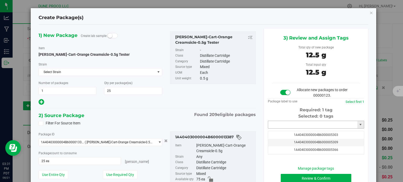
click at [281, 124] on input "text" at bounding box center [312, 124] width 89 height 7
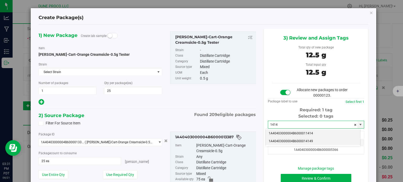
click at [299, 140] on li "1A40403000004B6000014149" at bounding box center [312, 142] width 95 height 8
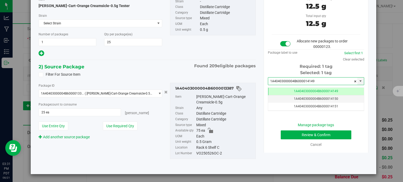
type input "1A40403000004B6000014149"
click at [291, 134] on button "Review & Confirm" at bounding box center [316, 135] width 71 height 9
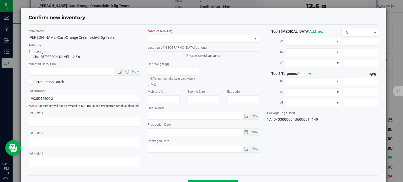
type textarea "85.35%"
type textarea "Orange Creamsicle"
type textarea "<LOQ"
type input "853.5000"
type input "27.1000"
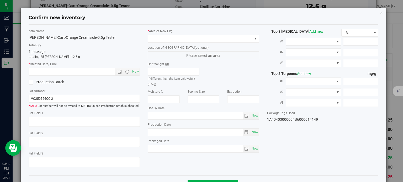
type input "5.6000"
type input "4.0600"
type input "0.1100"
type input "0.0700"
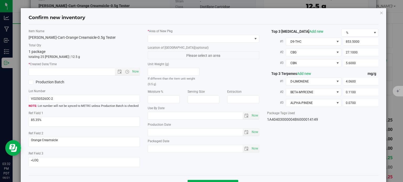
type input "[DATE]"
click at [208, 37] on span at bounding box center [200, 38] width 104 height 7
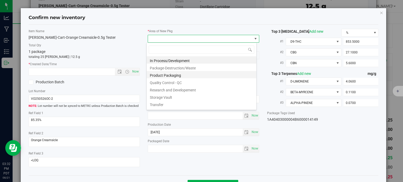
click at [168, 74] on li "Product Packaging" at bounding box center [202, 74] width 110 height 7
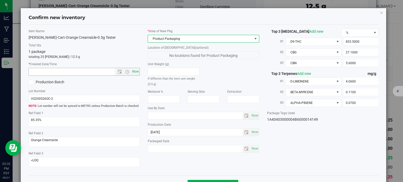
click at [136, 72] on span "Now" at bounding box center [135, 72] width 9 height 8
type input "[DATE] 3:32 PM"
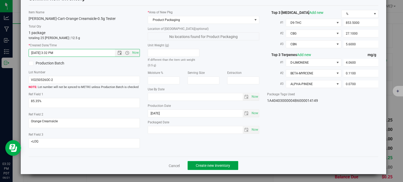
click at [201, 163] on button "Create new inventory" at bounding box center [212, 165] width 51 height 9
